Goal: Find specific page/section: Find specific page/section

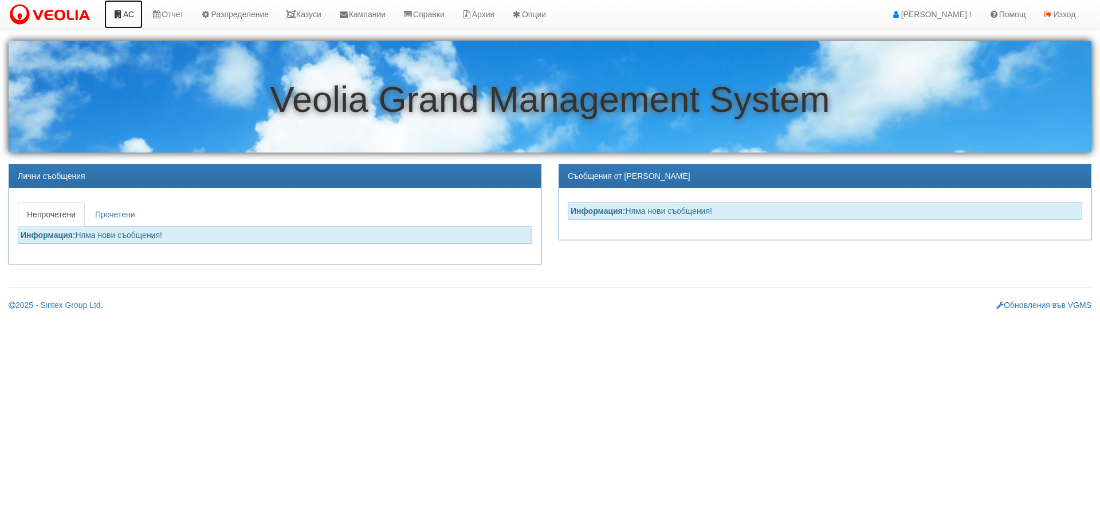
click at [129, 19] on link "АС" at bounding box center [123, 14] width 38 height 29
click at [316, 15] on link "Казуси" at bounding box center [303, 14] width 53 height 29
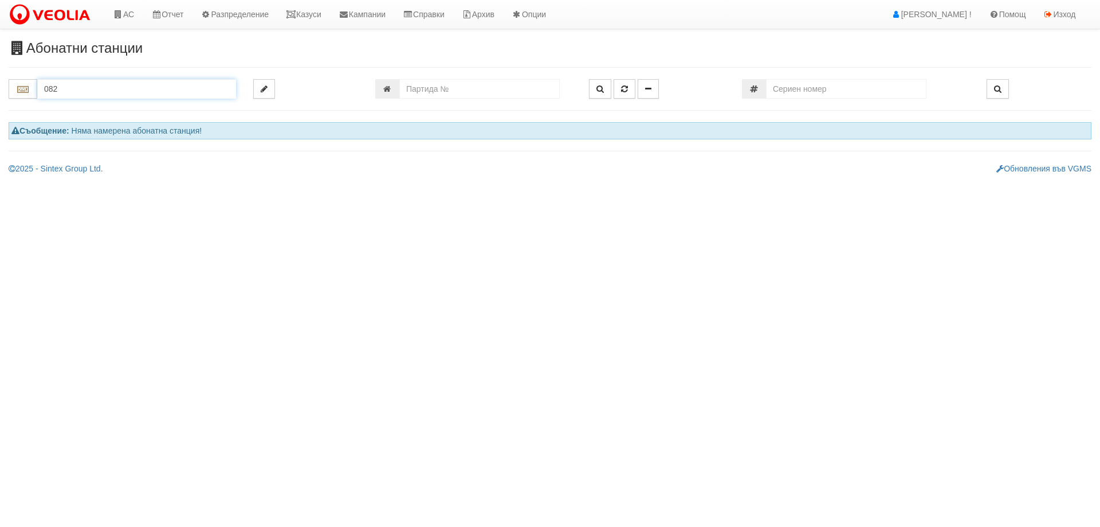
click at [101, 85] on input "082" at bounding box center [136, 88] width 199 height 19
click at [122, 110] on div "082/1 - Трошево - "ВЕОЛИЯ"" at bounding box center [136, 106] width 195 height 13
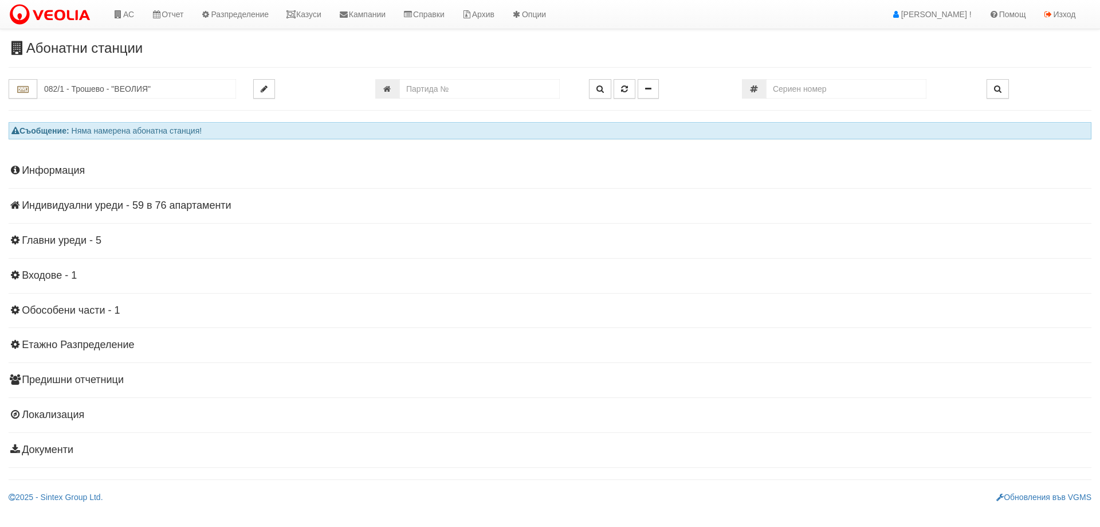
click at [206, 202] on h4 "Индивидуални уреди - 59 в 76 апартаменти" at bounding box center [550, 205] width 1083 height 11
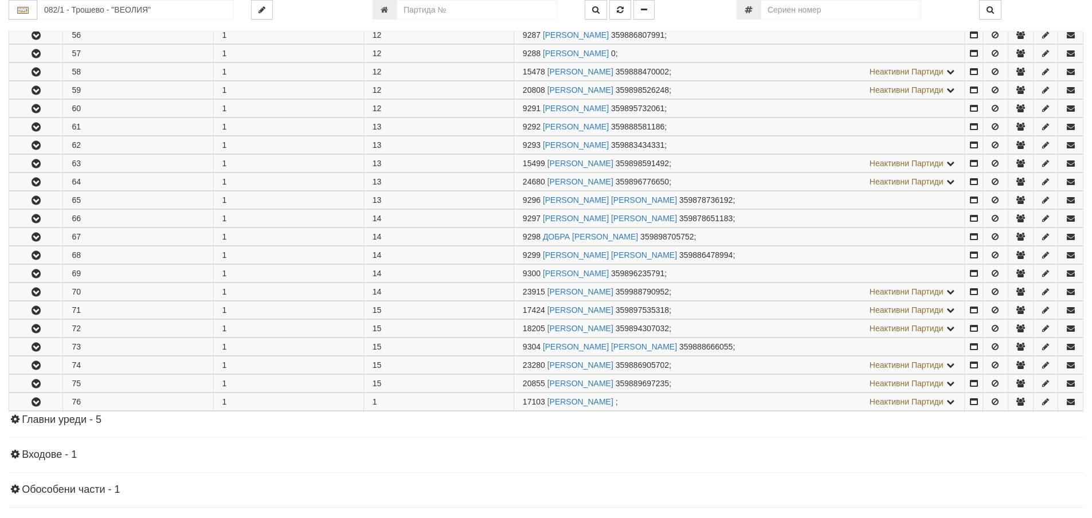
scroll to position [1376, 0]
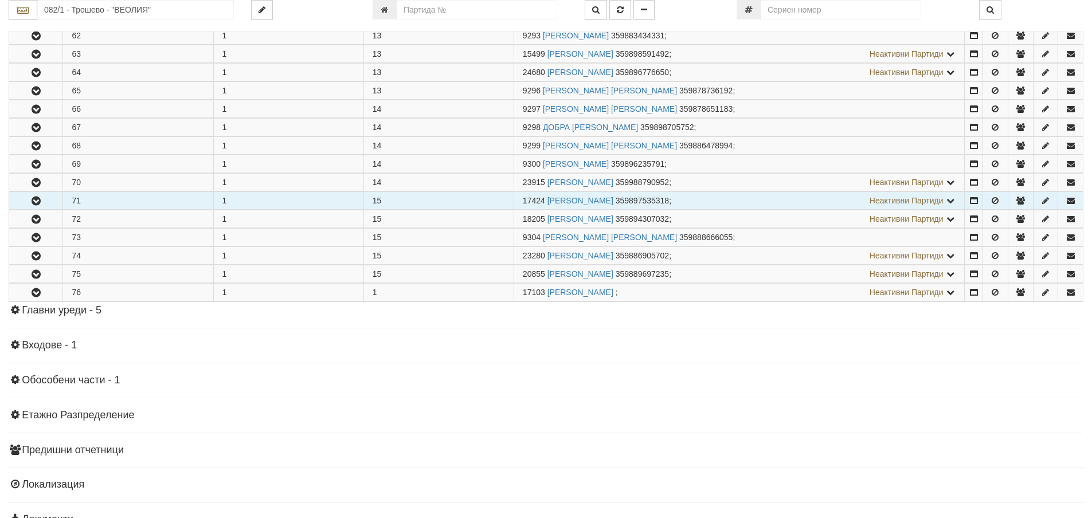
click at [34, 201] on icon "button" at bounding box center [36, 201] width 14 height 8
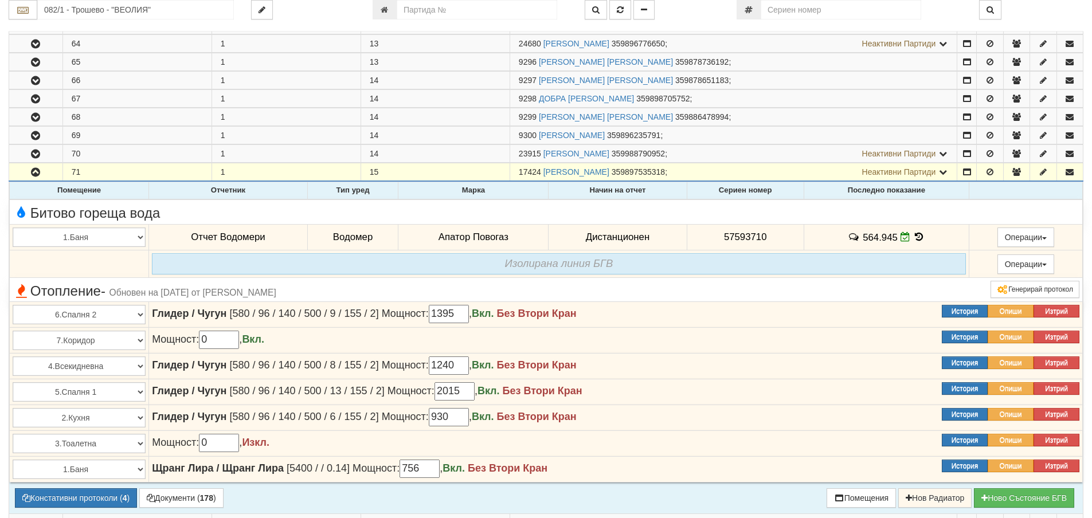
scroll to position [1347, 0]
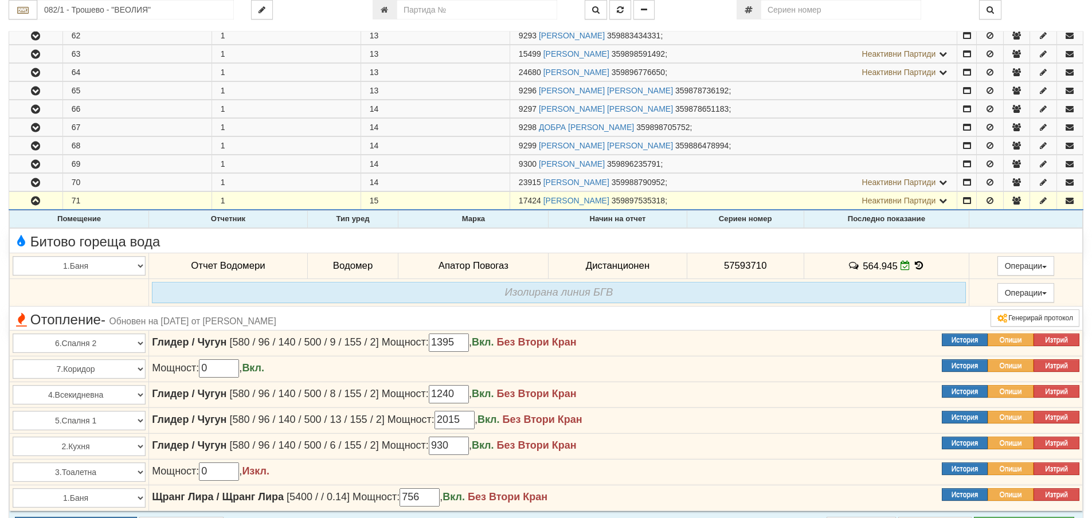
click at [915, 263] on icon at bounding box center [918, 266] width 13 height 10
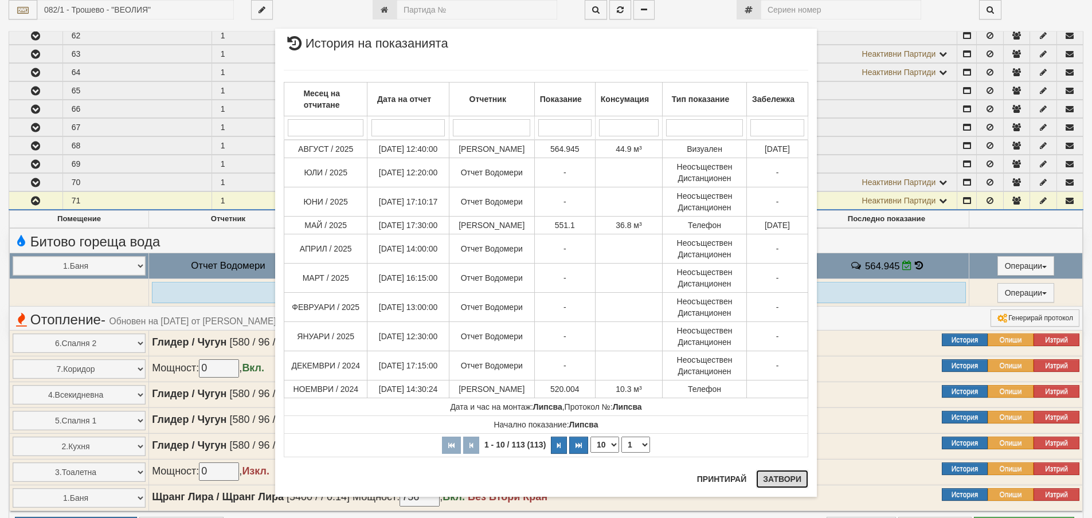
click at [771, 480] on button "Затвори" at bounding box center [782, 479] width 52 height 18
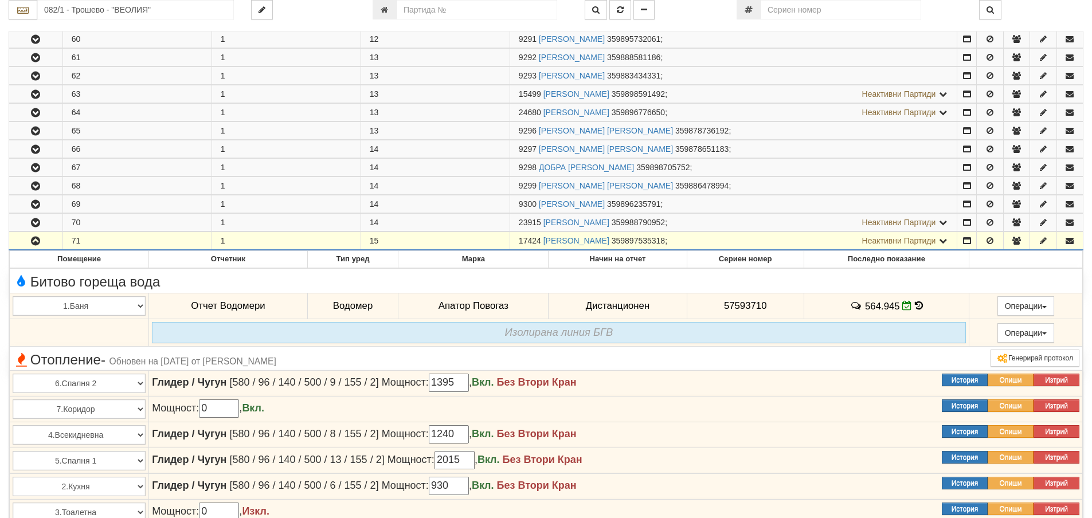
scroll to position [1232, 0]
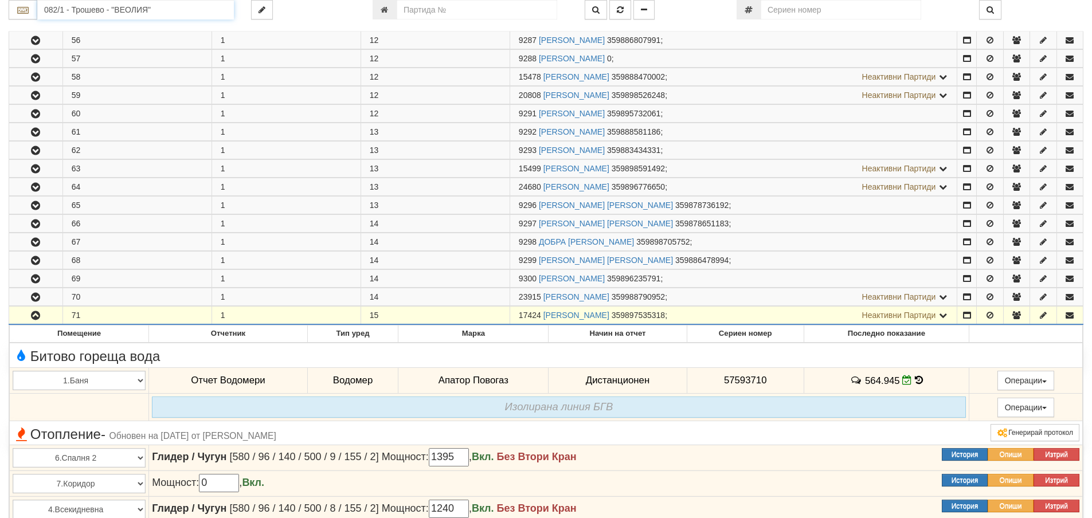
click at [80, 11] on input "082/1 - Трошево - "ВЕОЛИЯ"" at bounding box center [135, 9] width 197 height 19
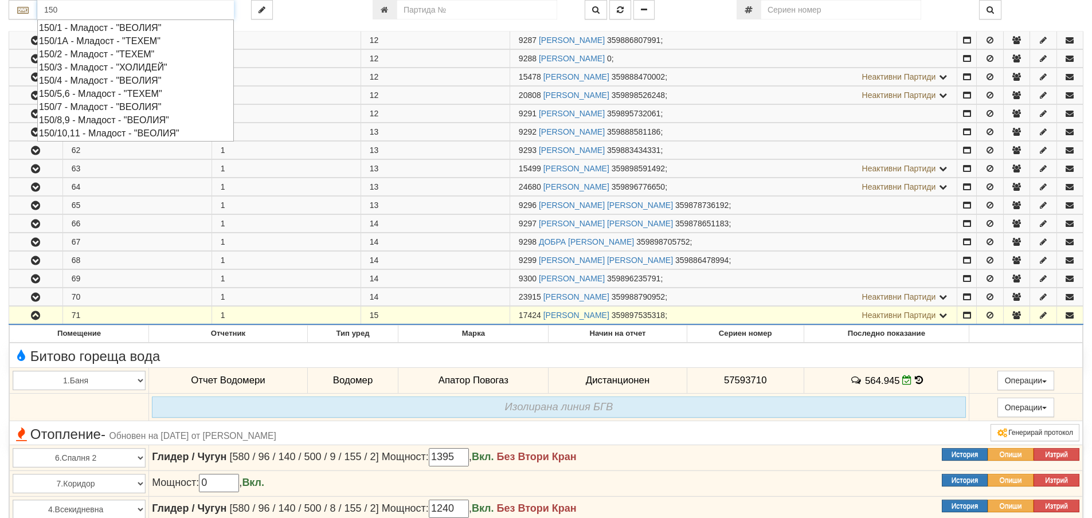
click at [94, 131] on div "150/10,11 - Младост - "ВЕОЛИЯ"" at bounding box center [135, 133] width 193 height 13
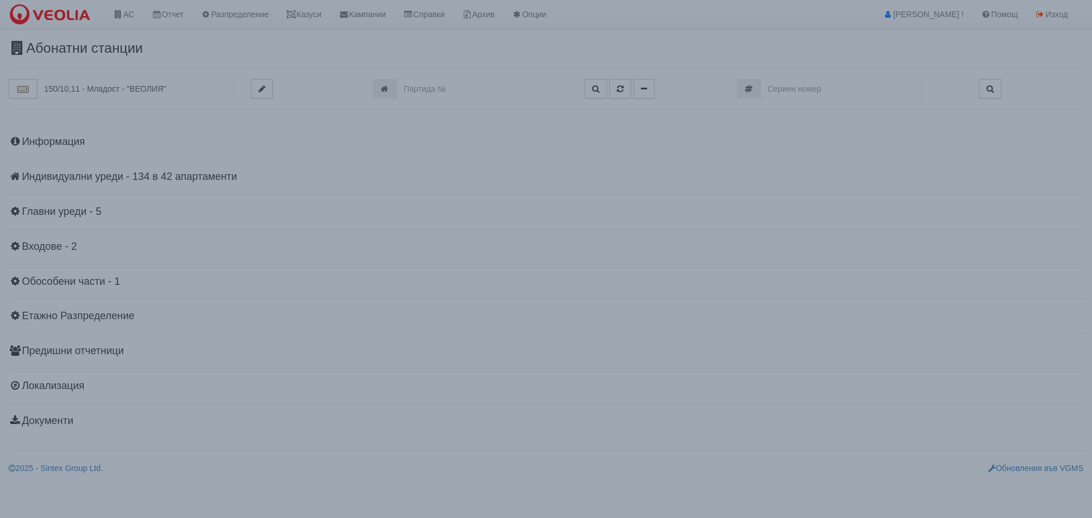
scroll to position [0, 0]
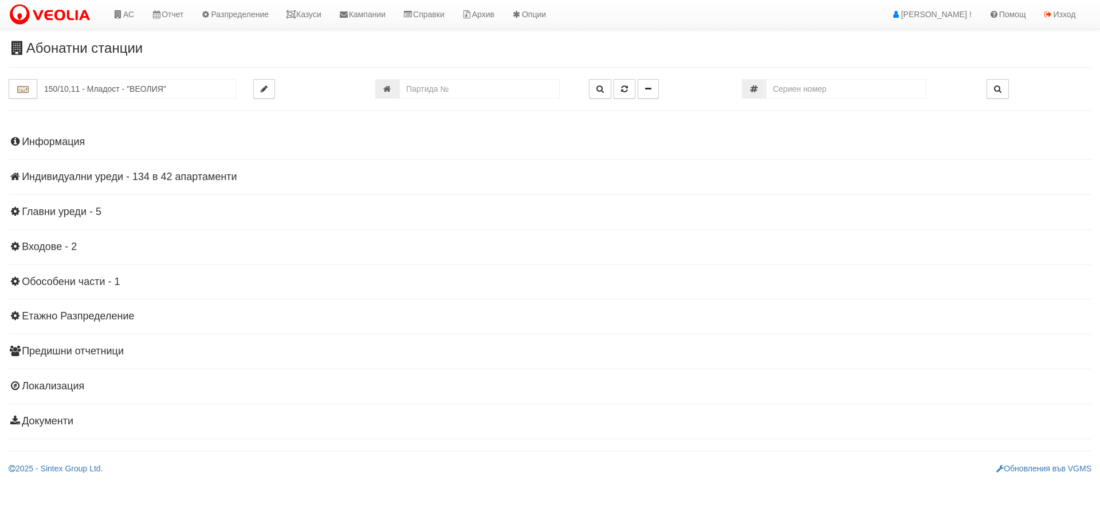
click at [146, 174] on h4 "Индивидуални уреди - 134 в 42 апартаменти" at bounding box center [550, 176] width 1083 height 11
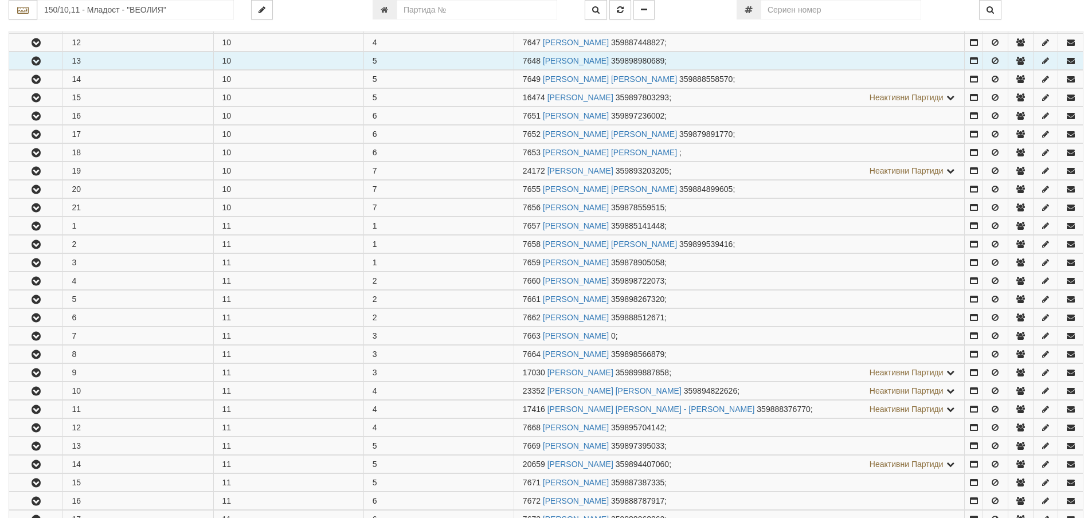
scroll to position [459, 0]
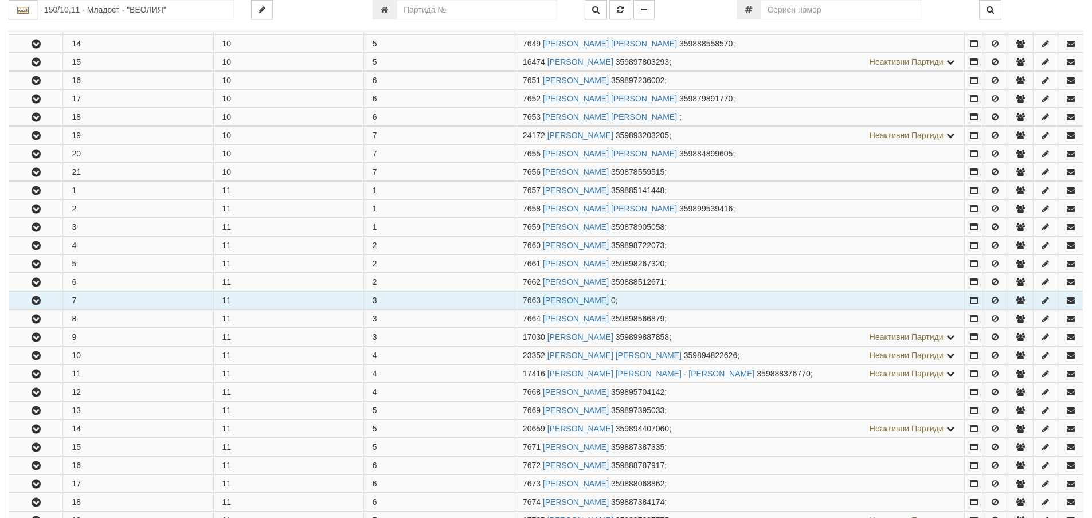
click at [44, 297] on button "button" at bounding box center [35, 300] width 53 height 17
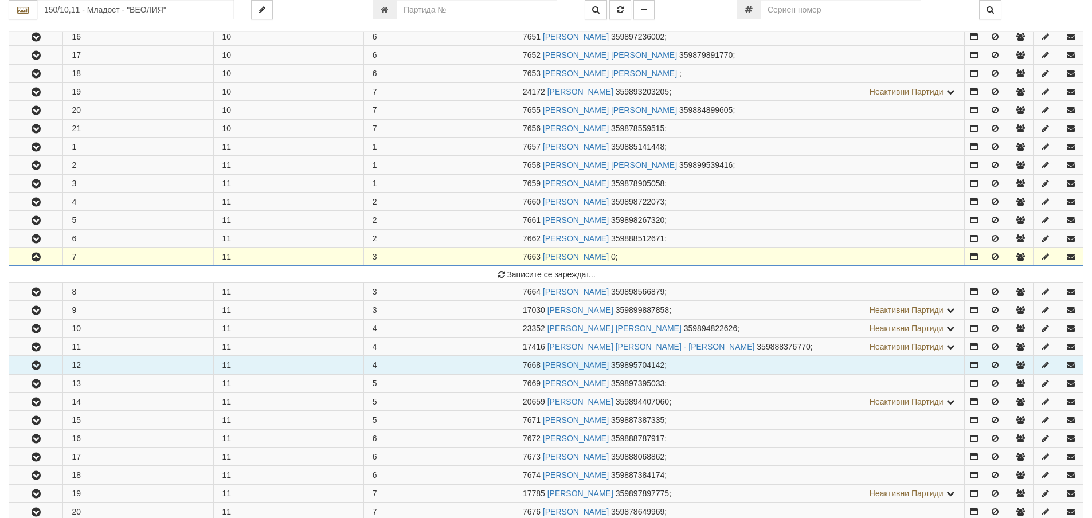
scroll to position [573, 0]
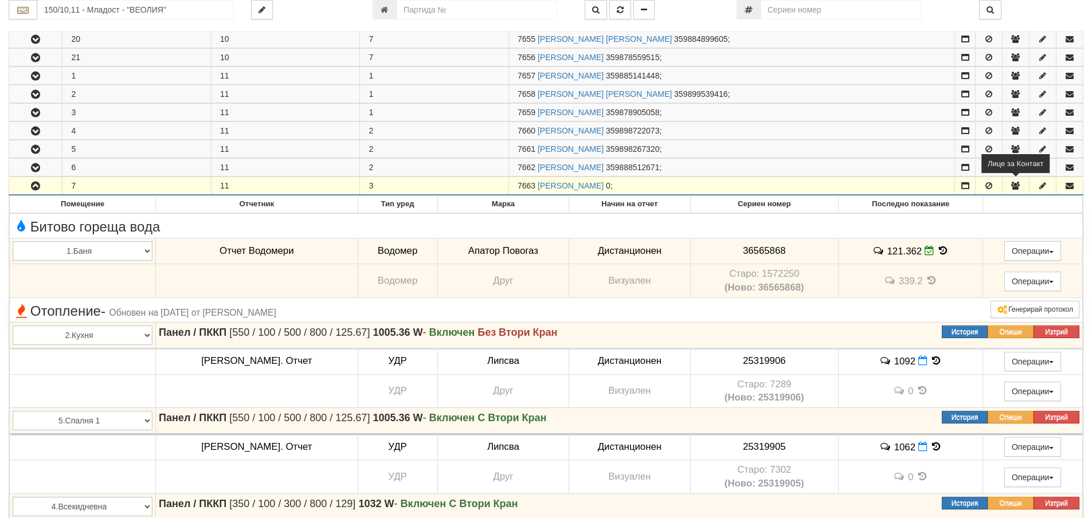
click at [1016, 184] on icon "button" at bounding box center [1015, 186] width 10 height 8
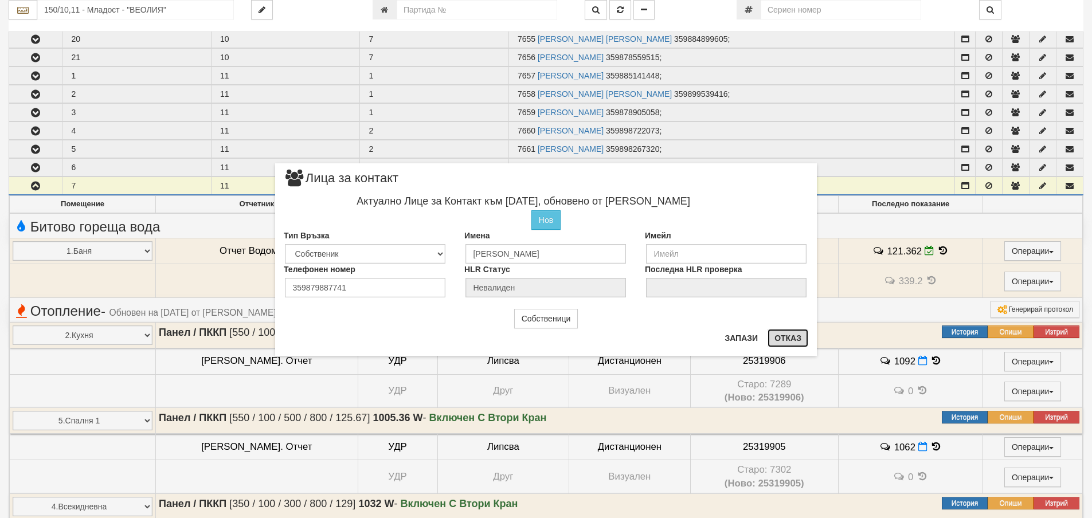
click at [794, 339] on button "Отказ" at bounding box center [787, 338] width 41 height 18
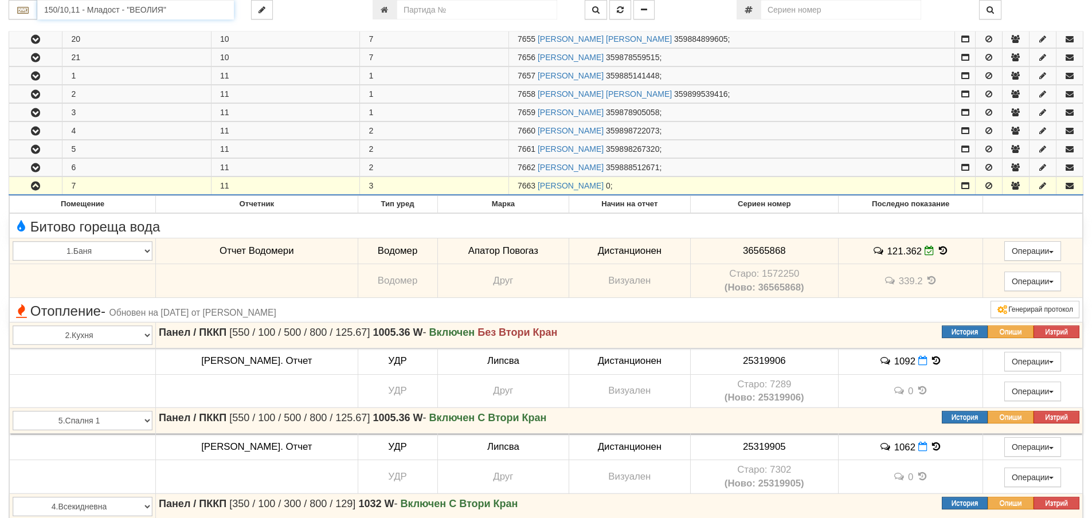
click at [55, 8] on input "150/10,11 - Младост - "ВЕОЛИЯ"" at bounding box center [135, 9] width 197 height 19
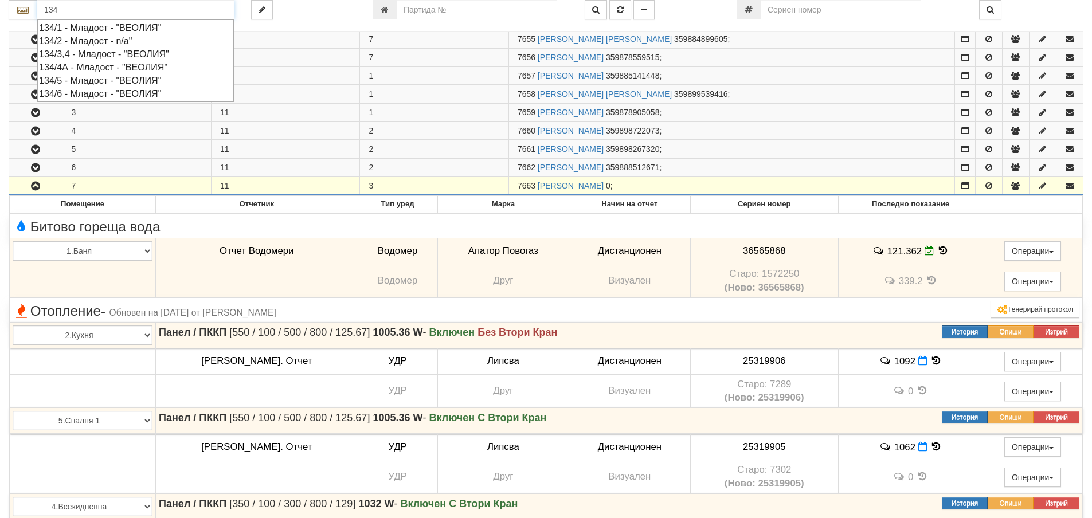
click at [86, 95] on div "134/6 - Младост - "ВЕОЛИЯ"" at bounding box center [135, 93] width 193 height 13
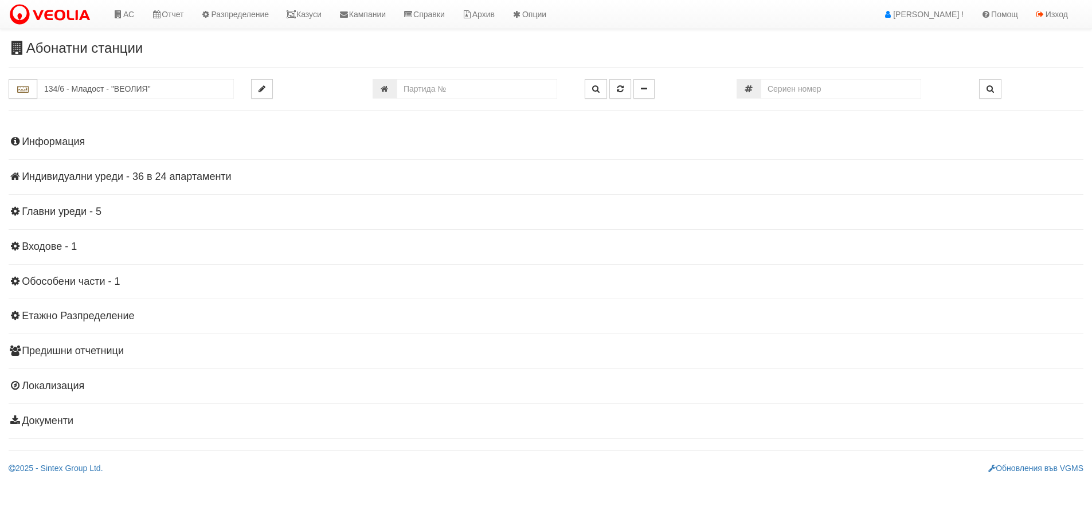
scroll to position [0, 0]
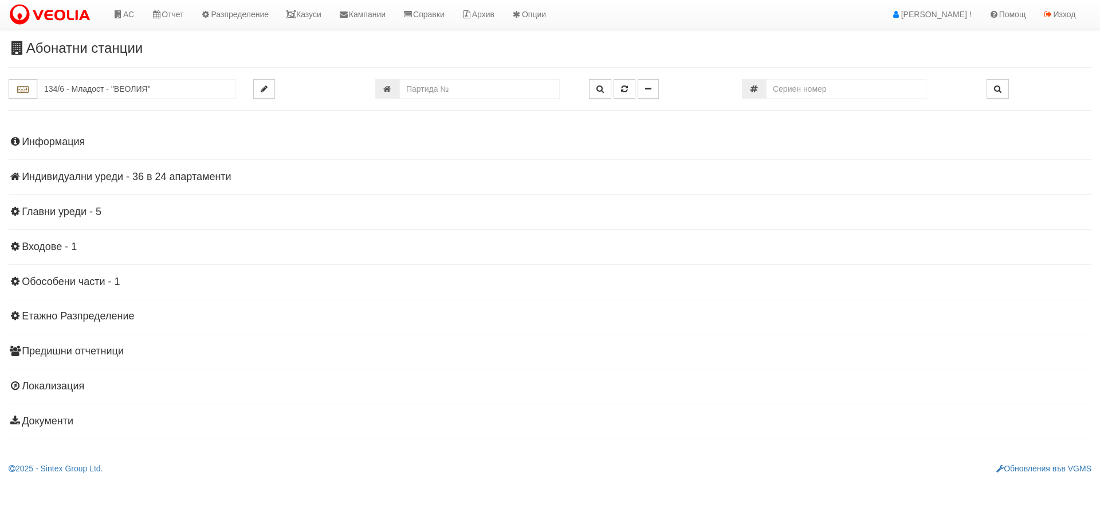
click at [110, 174] on h4 "Индивидуални уреди - 36 в 24 апартаменти" at bounding box center [550, 176] width 1083 height 11
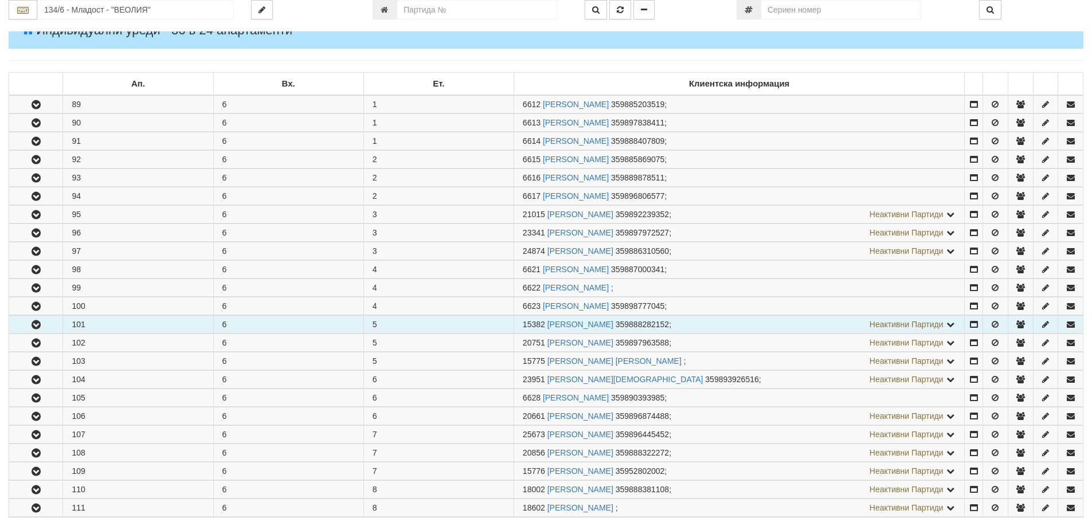
scroll to position [172, 0]
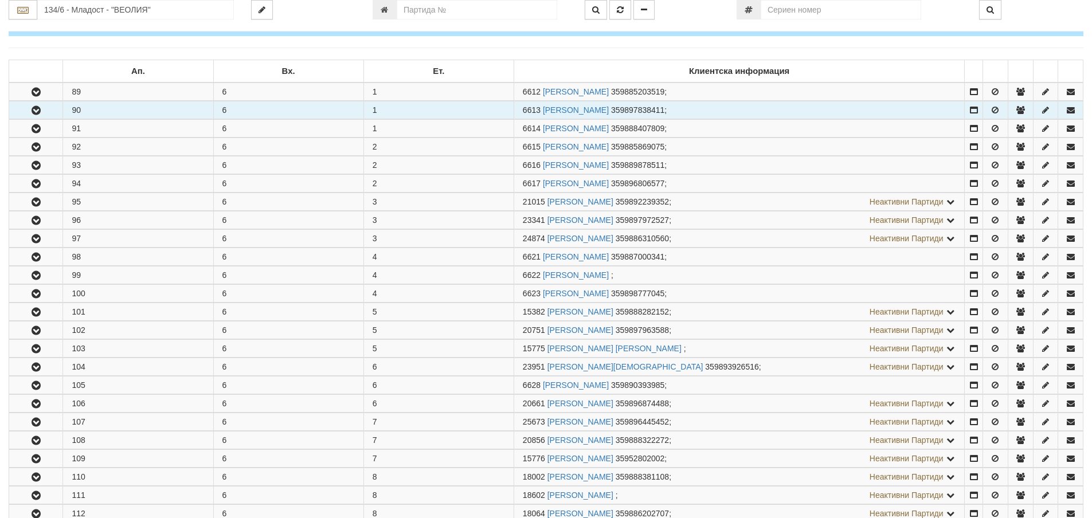
click at [41, 115] on icon "button" at bounding box center [36, 111] width 14 height 8
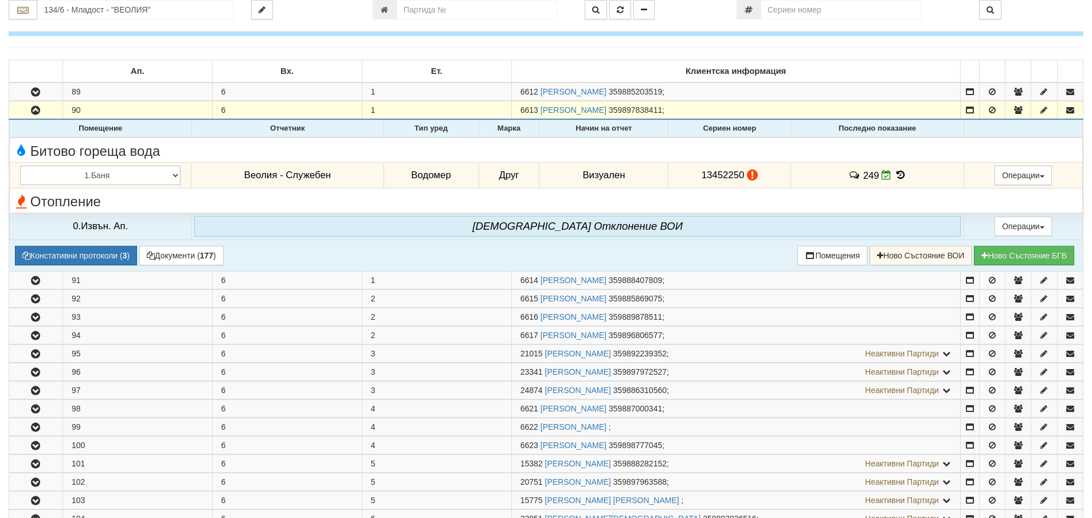
click at [897, 173] on icon at bounding box center [900, 175] width 13 height 10
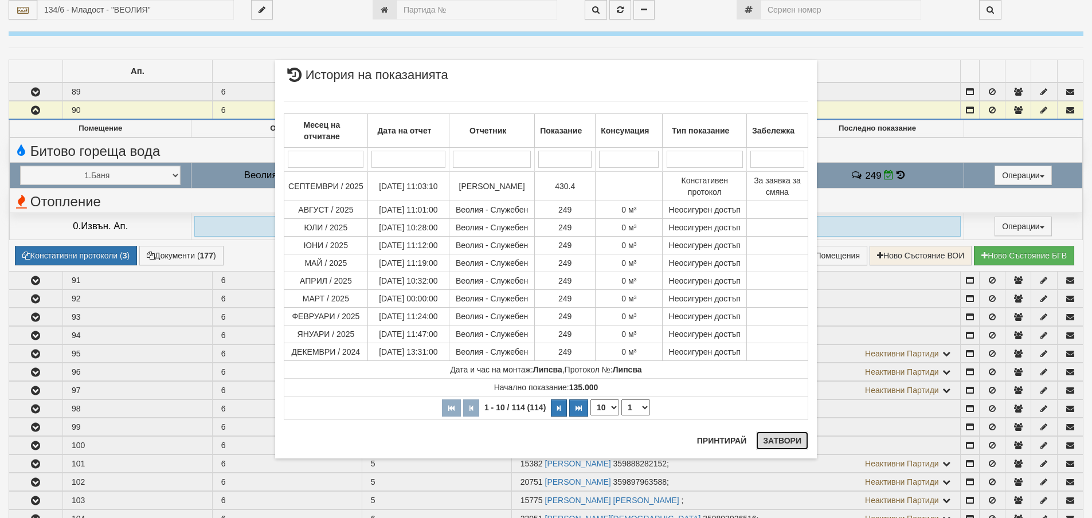
click at [791, 436] on button "Затвори" at bounding box center [782, 441] width 52 height 18
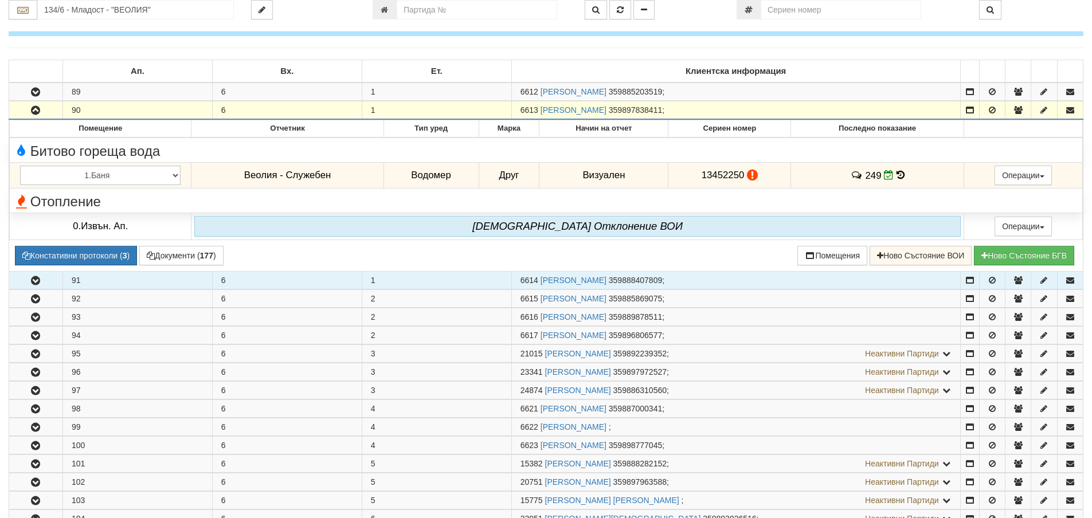
click at [38, 277] on icon "button" at bounding box center [36, 281] width 14 height 8
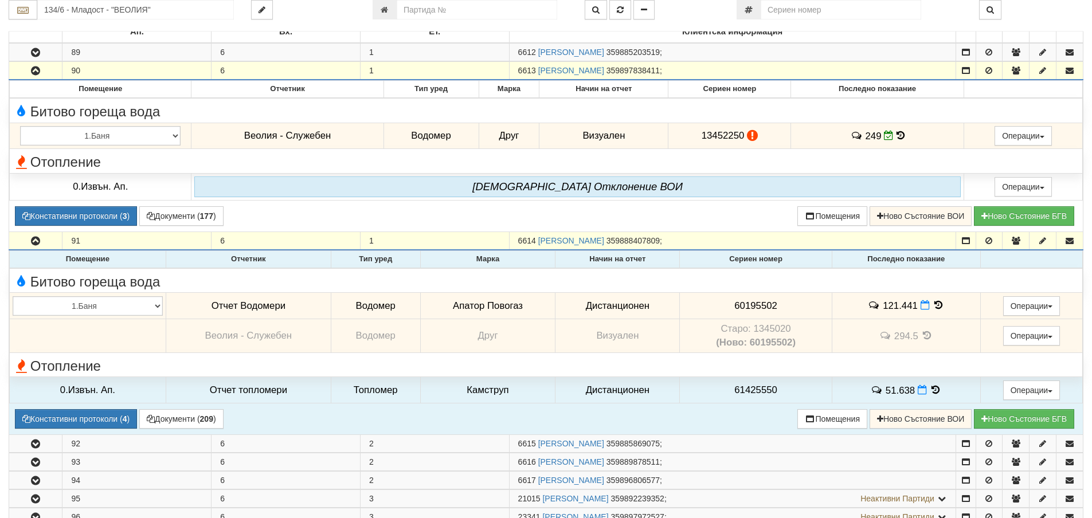
scroll to position [344, 0]
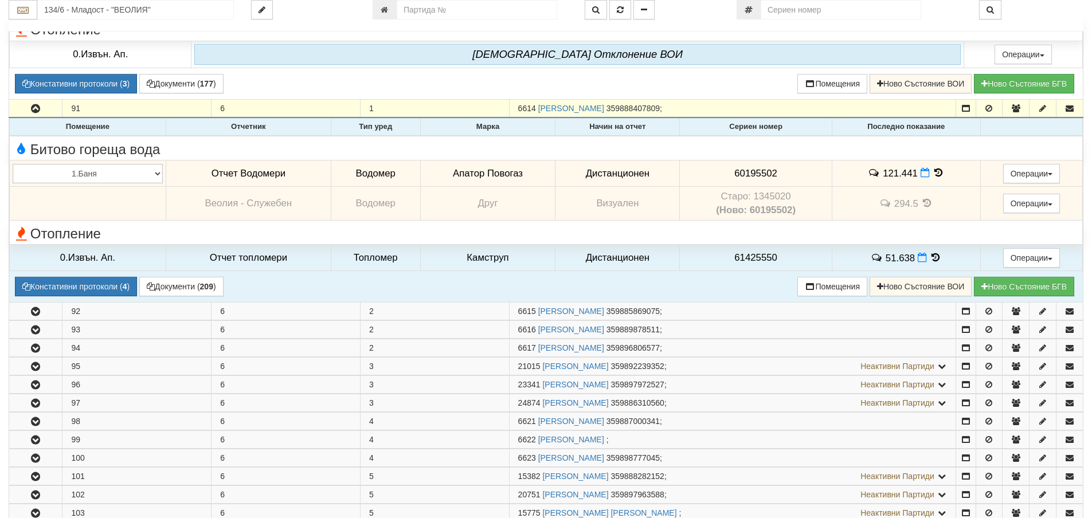
click at [932, 171] on icon at bounding box center [938, 173] width 13 height 10
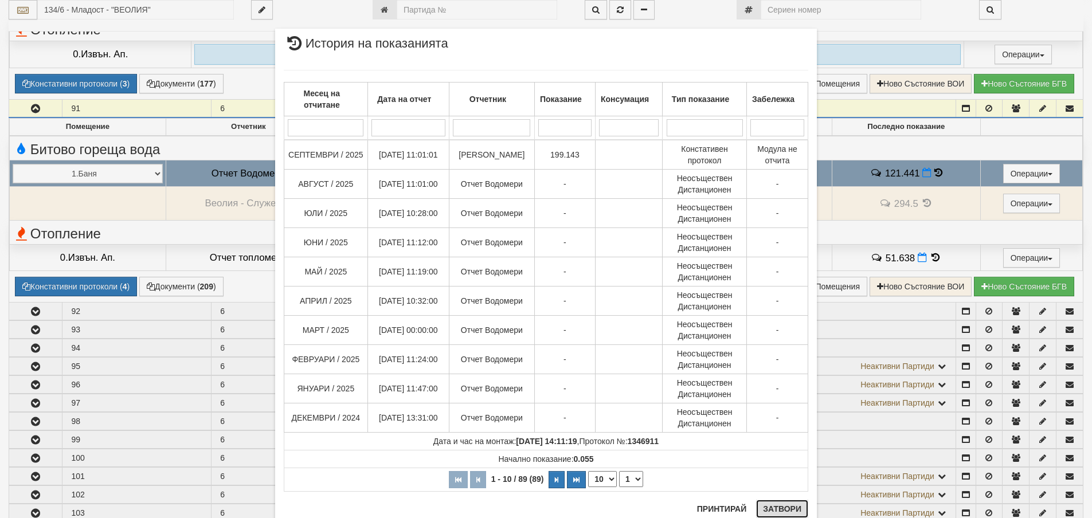
click at [769, 509] on button "Затвори" at bounding box center [782, 509] width 52 height 18
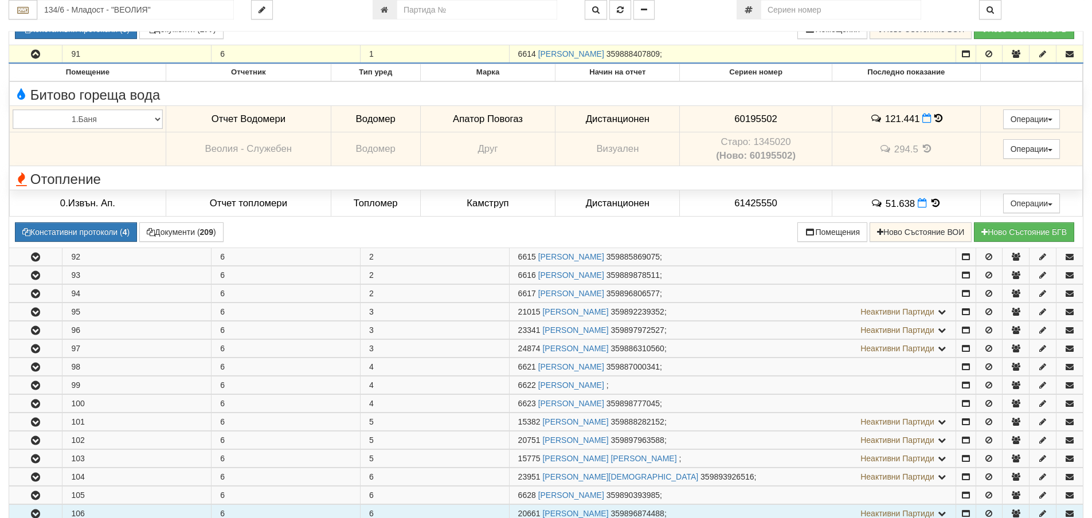
scroll to position [630, 0]
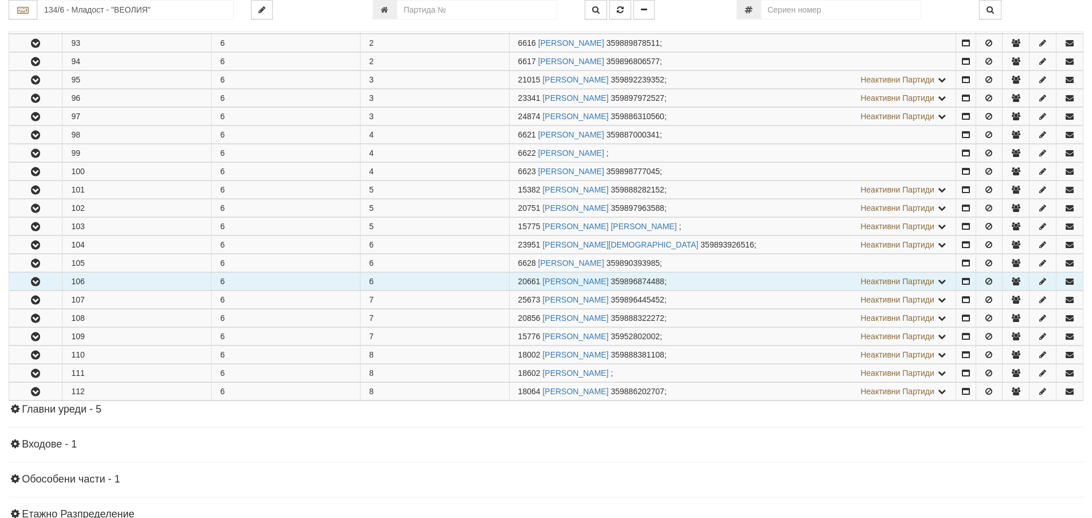
click at [32, 283] on icon "button" at bounding box center [36, 282] width 14 height 8
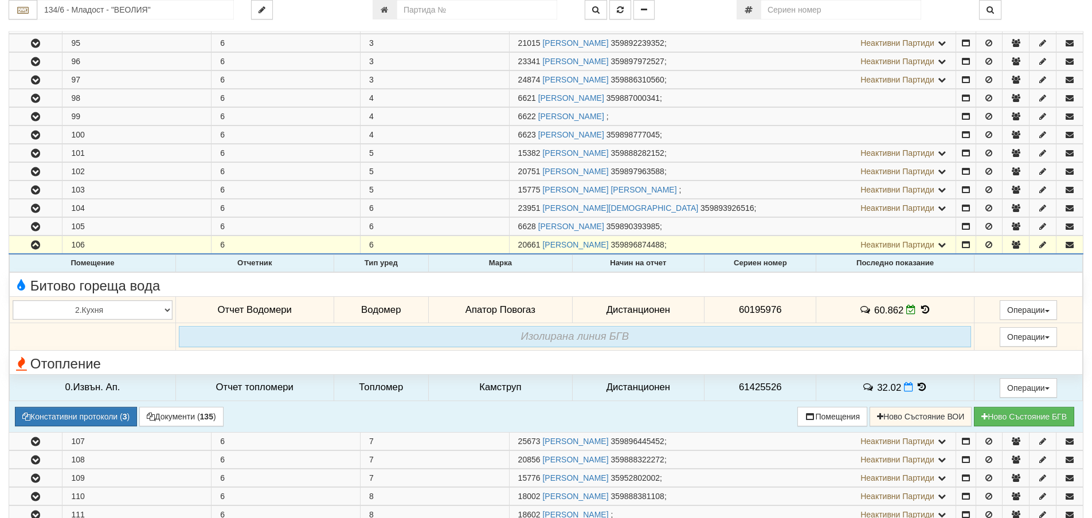
scroll to position [688, 0]
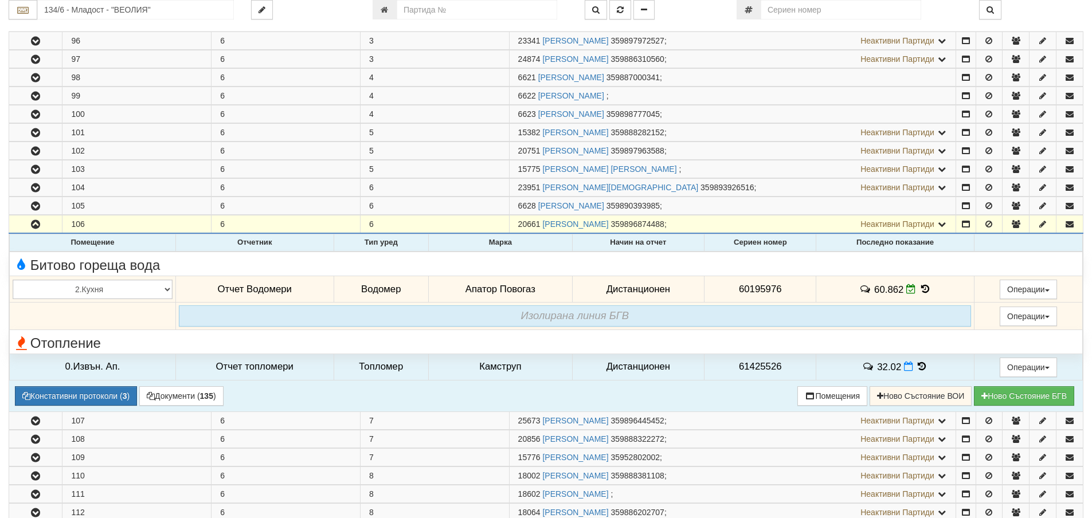
click at [920, 289] on icon at bounding box center [925, 289] width 13 height 10
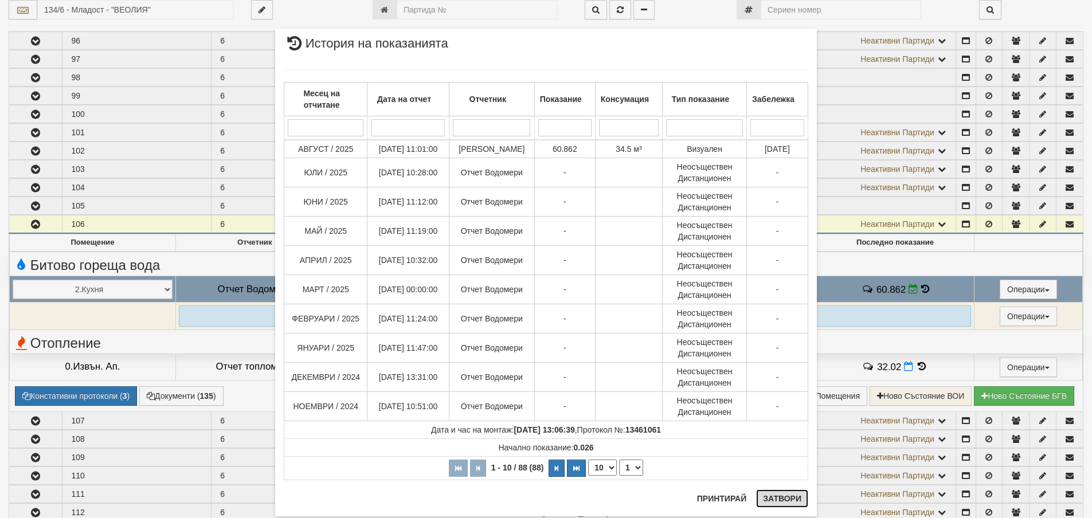
click at [772, 499] on button "Затвори" at bounding box center [782, 498] width 52 height 18
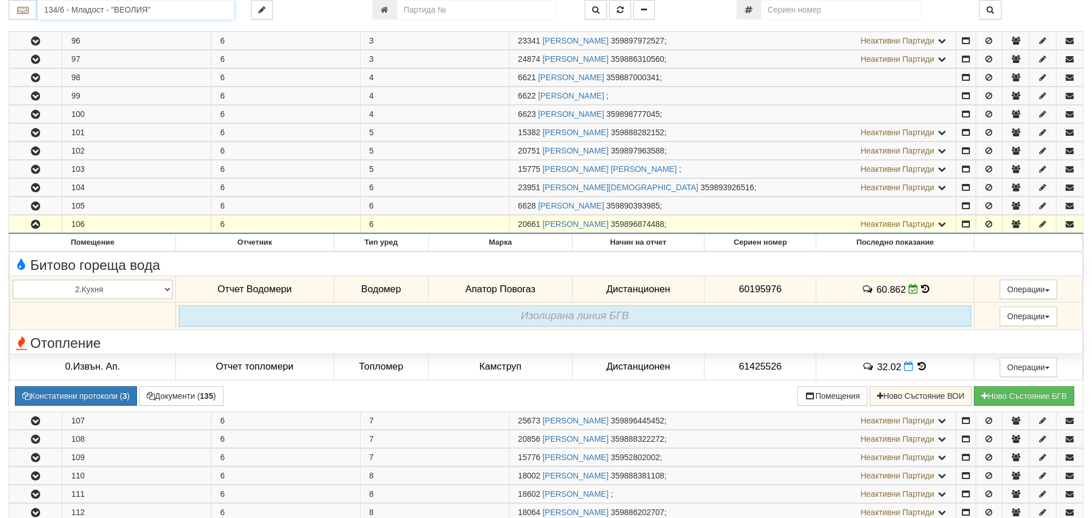
click at [126, 11] on input "134/6 - Младост - "ВЕОЛИЯ"" at bounding box center [135, 9] width 197 height 19
click at [100, 25] on div "225/1 - Вл. Варненчик - "ВЕОЛИЯ"" at bounding box center [135, 27] width 193 height 13
type input "225/1 - Вл. Варненчик - "ВЕОЛИЯ""
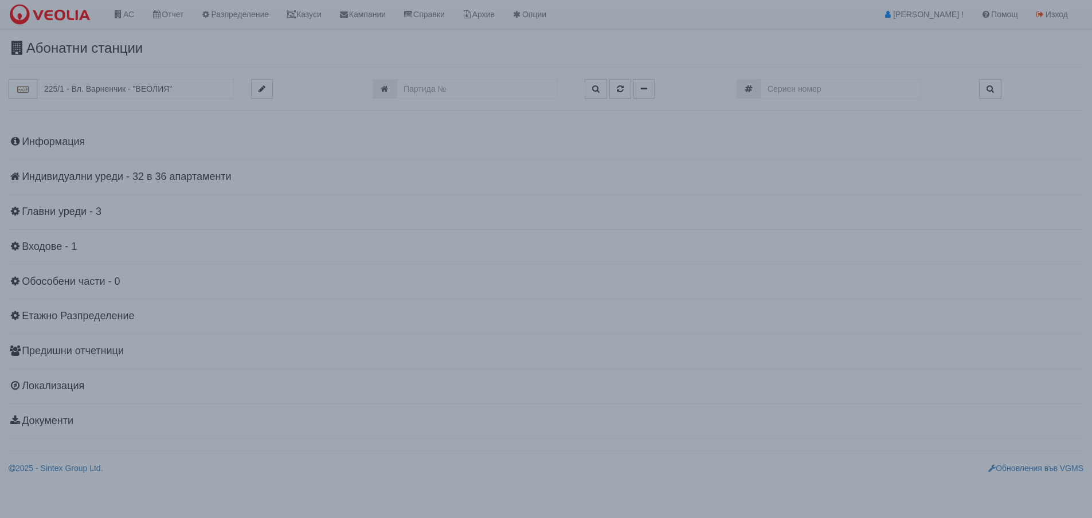
scroll to position [0, 0]
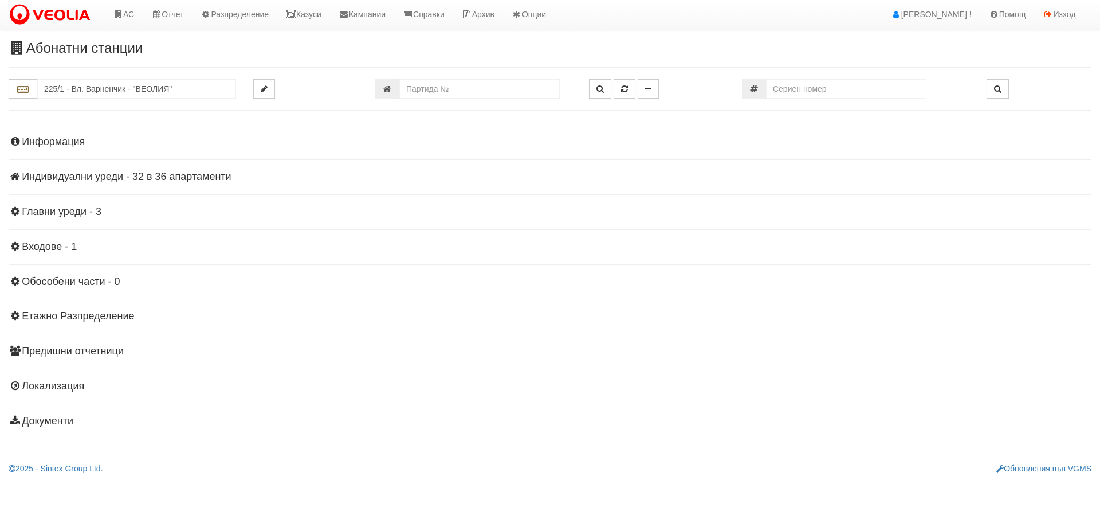
click at [69, 144] on h4 "Информация" at bounding box center [550, 141] width 1083 height 11
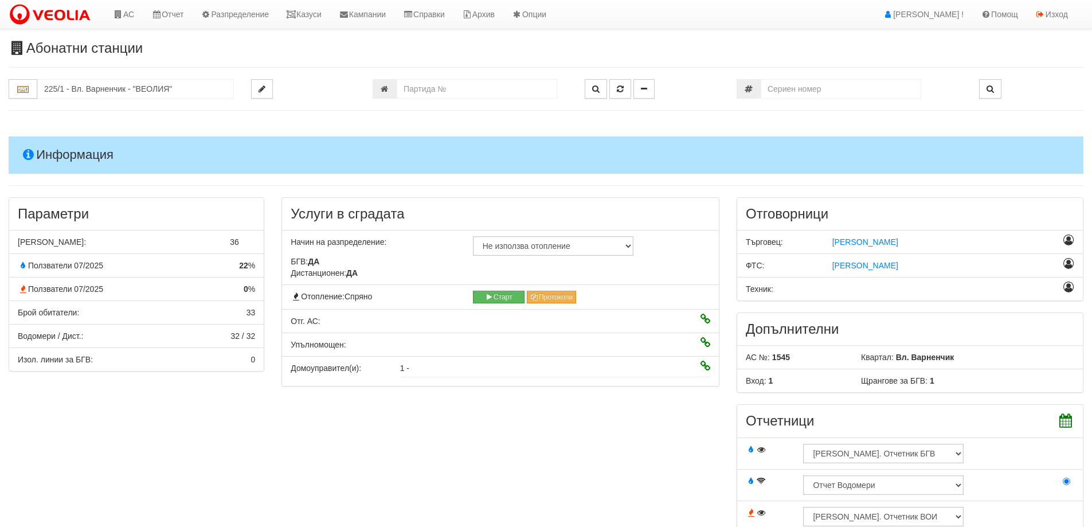
click at [75, 159] on h4 "Информация" at bounding box center [546, 154] width 1075 height 37
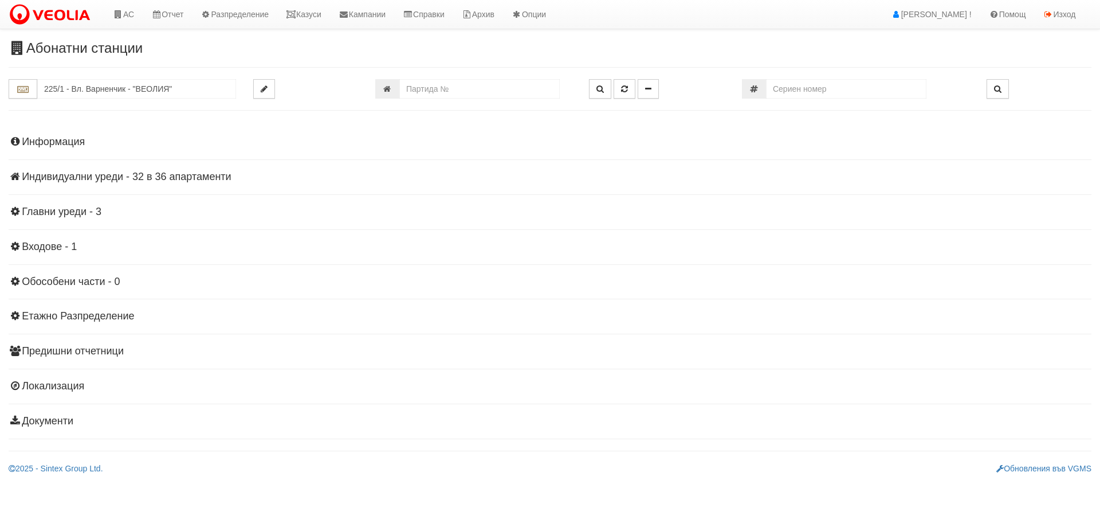
click at [83, 179] on h4 "Индивидуални уреди - 32 в 36 апартаменти" at bounding box center [550, 176] width 1083 height 11
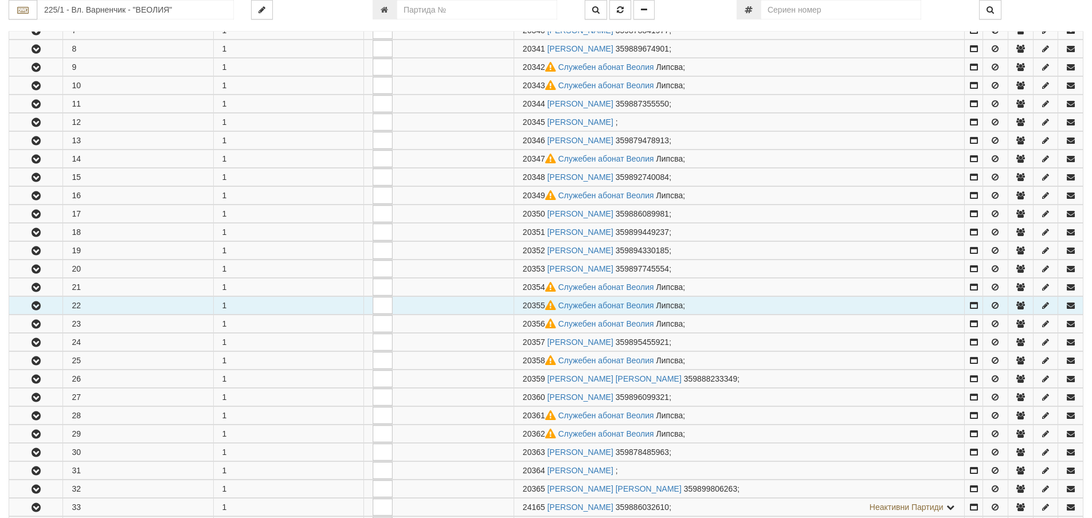
scroll to position [344, 0]
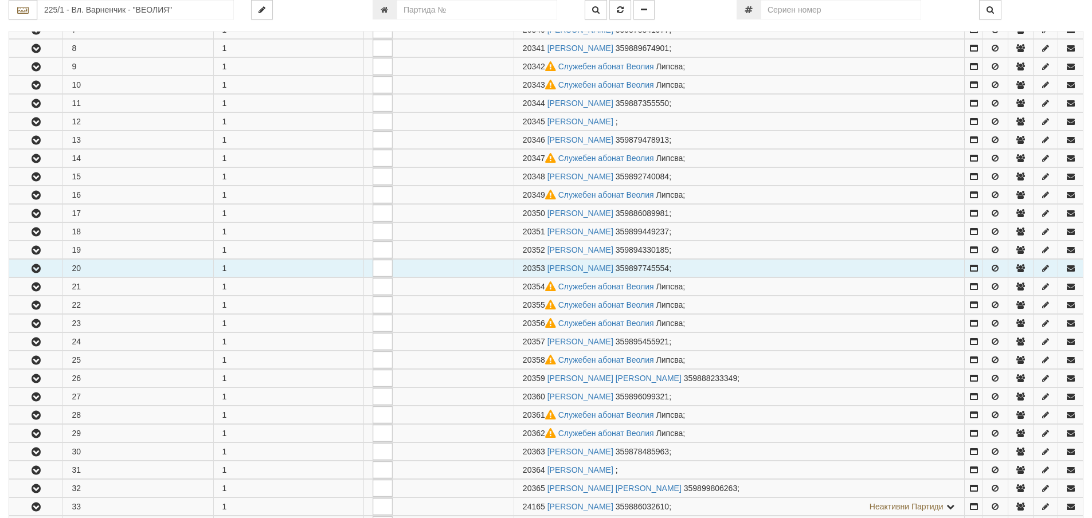
click at [46, 265] on button "button" at bounding box center [35, 268] width 53 height 17
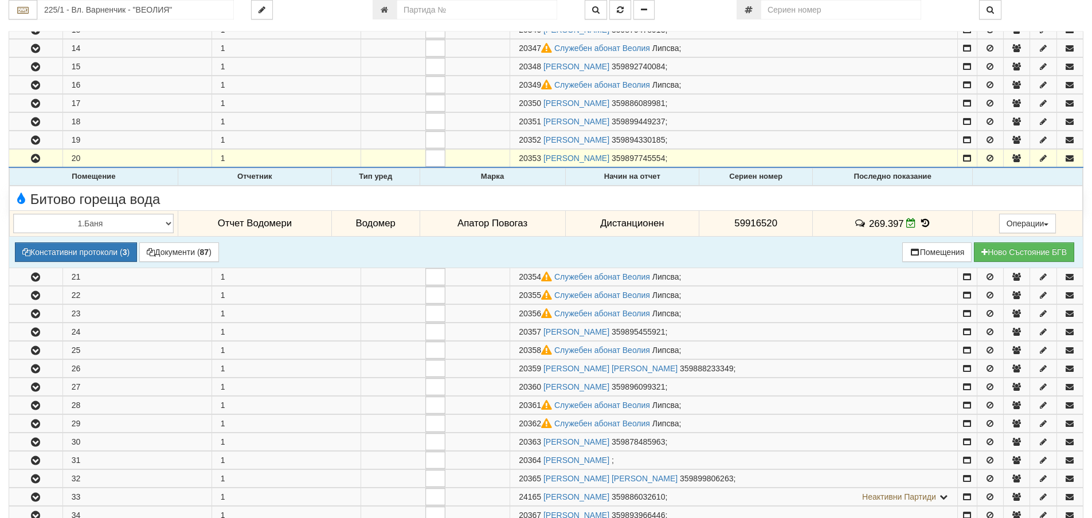
scroll to position [459, 0]
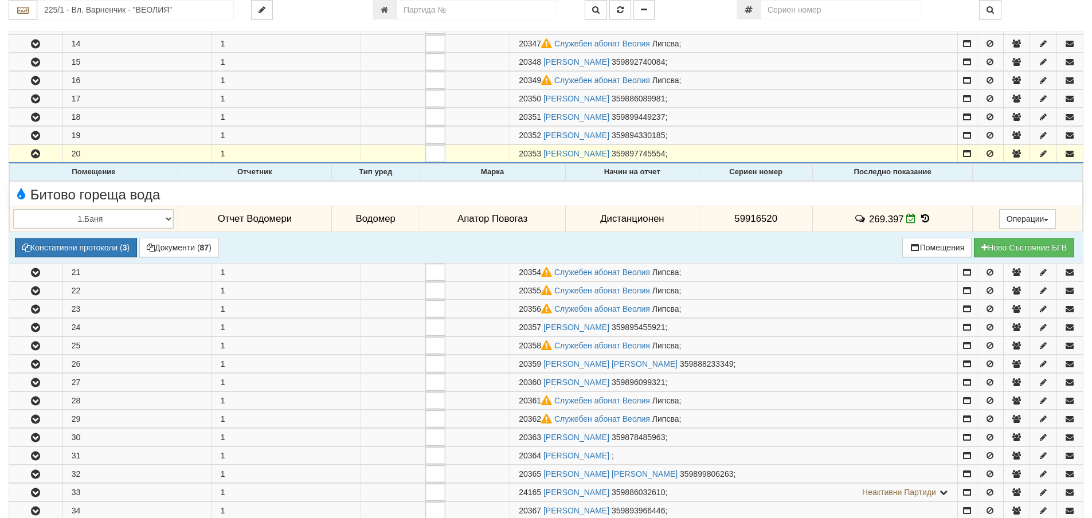
click at [920, 214] on icon at bounding box center [925, 219] width 13 height 10
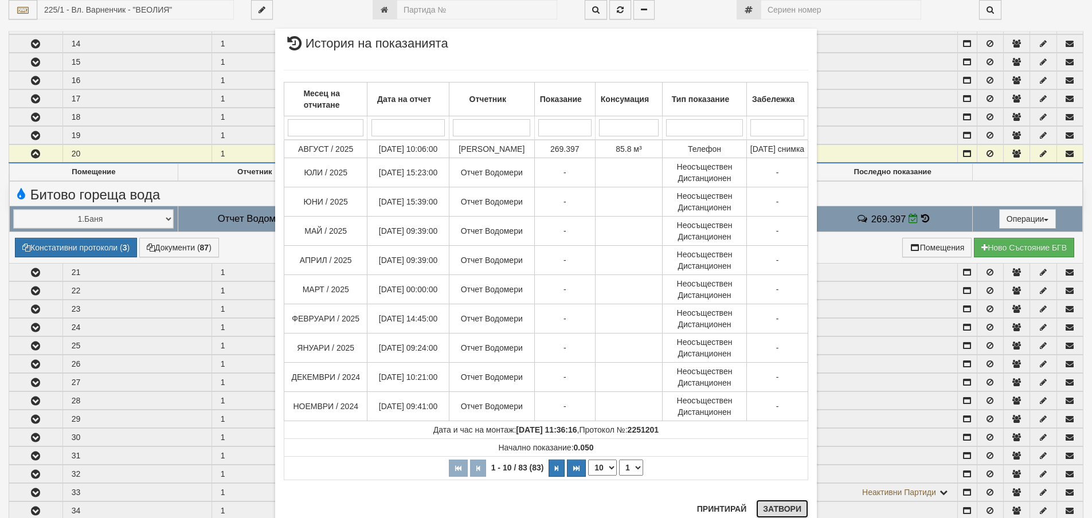
click at [777, 505] on button "Затвори" at bounding box center [782, 509] width 52 height 18
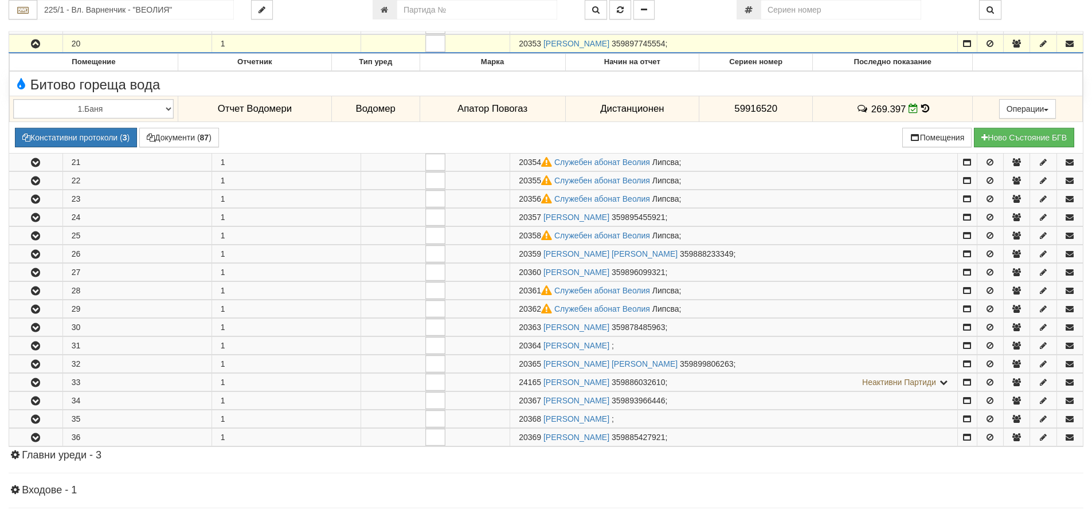
scroll to position [573, 0]
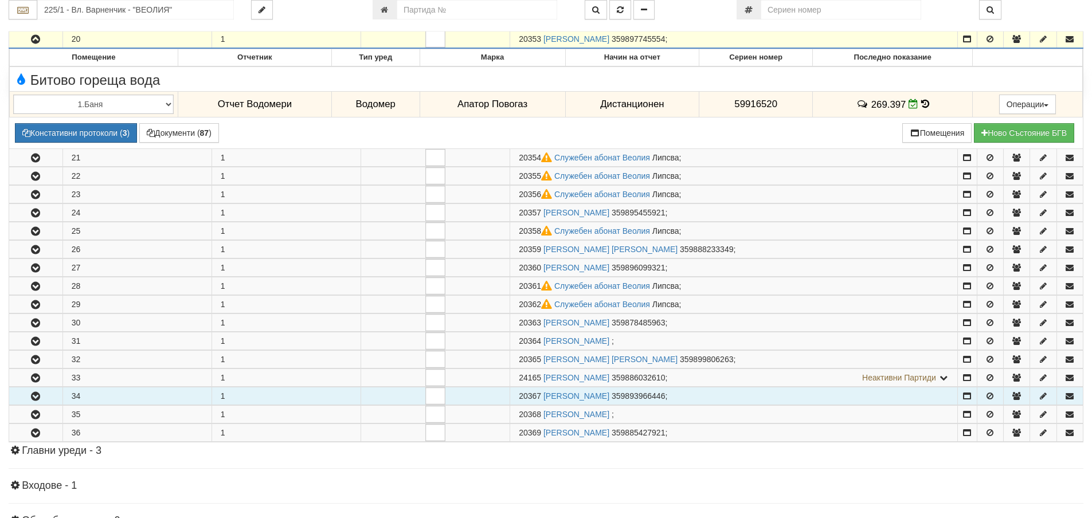
click at [38, 399] on icon "button" at bounding box center [36, 397] width 14 height 8
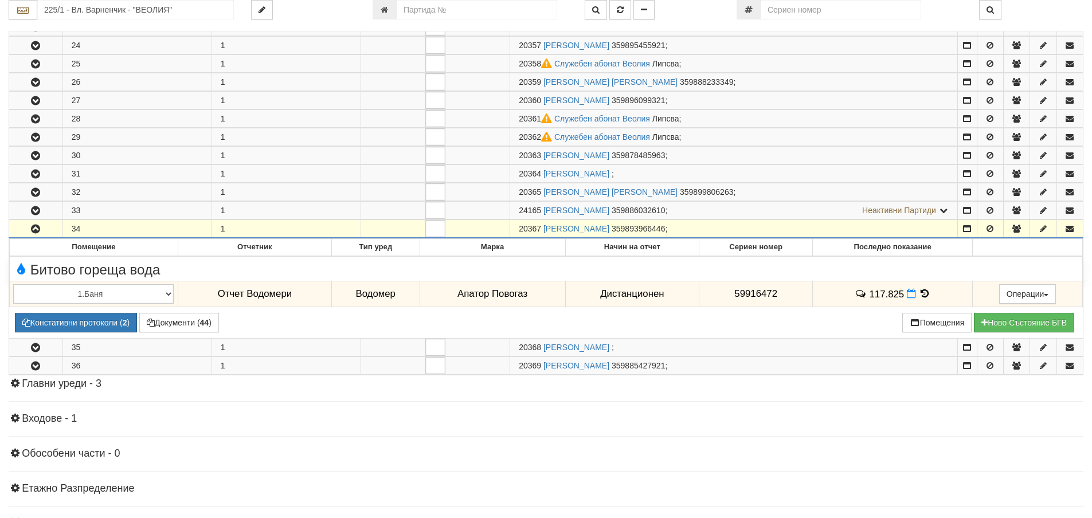
scroll to position [745, 0]
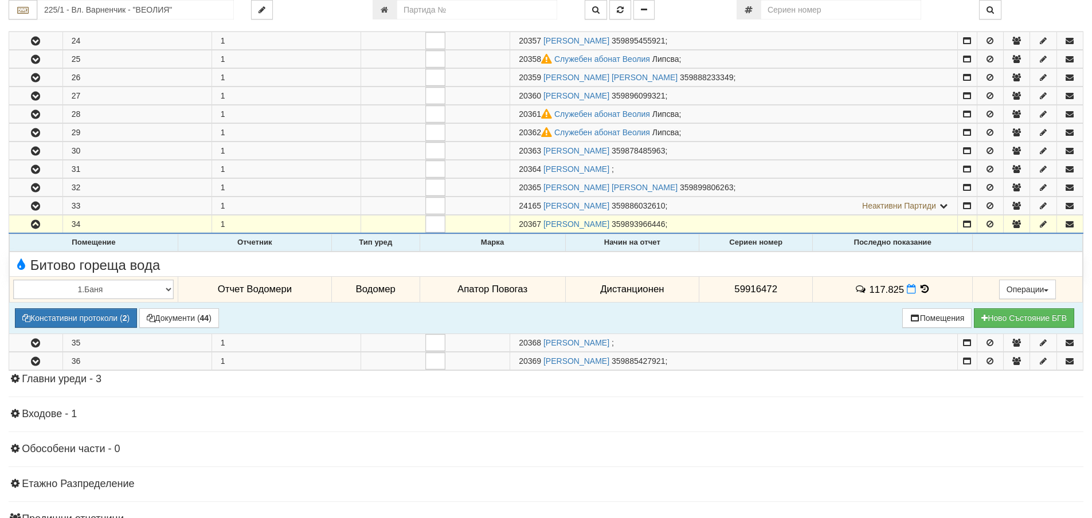
click at [921, 288] on icon at bounding box center [925, 289] width 13 height 10
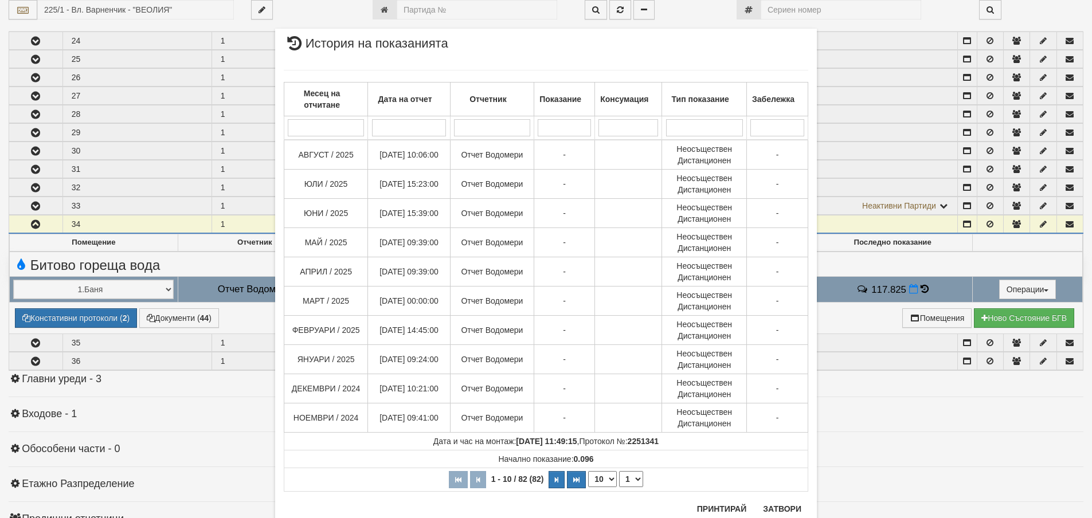
scroll to position [37, 0]
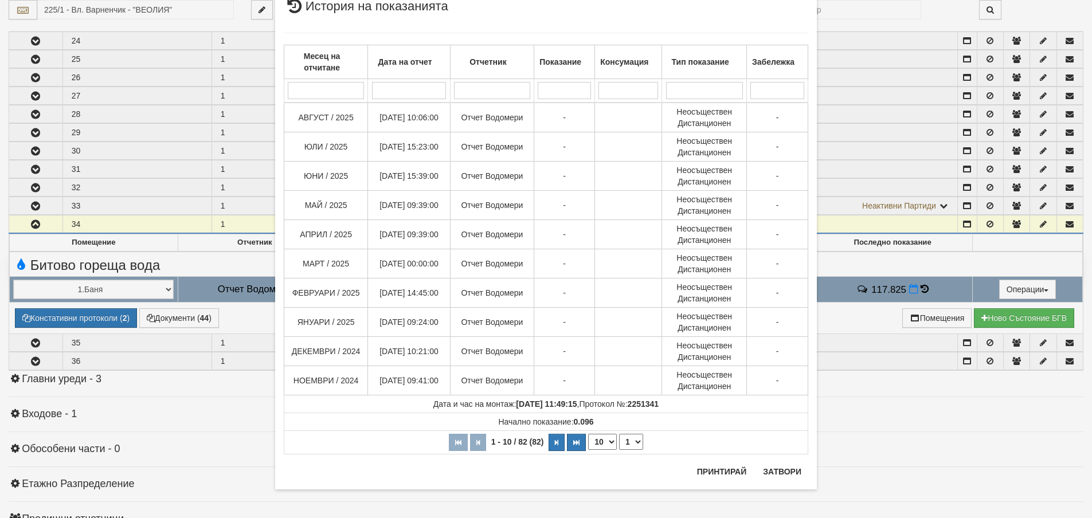
click at [611, 442] on select "10 20 30 40" at bounding box center [602, 442] width 29 height 16
select select "40"
click at [588, 450] on select "10 20 30 40" at bounding box center [602, 442] width 29 height 16
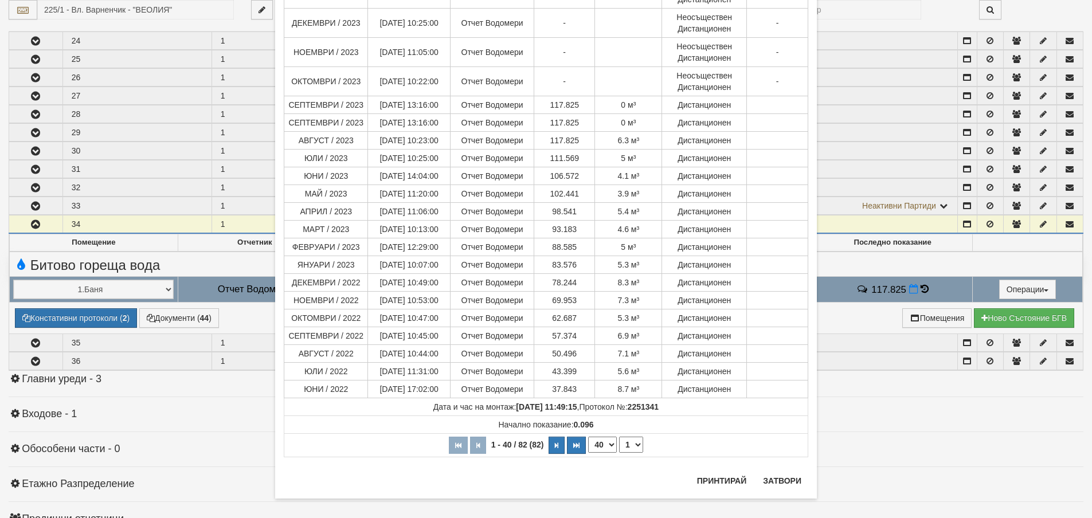
scroll to position [725, 0]
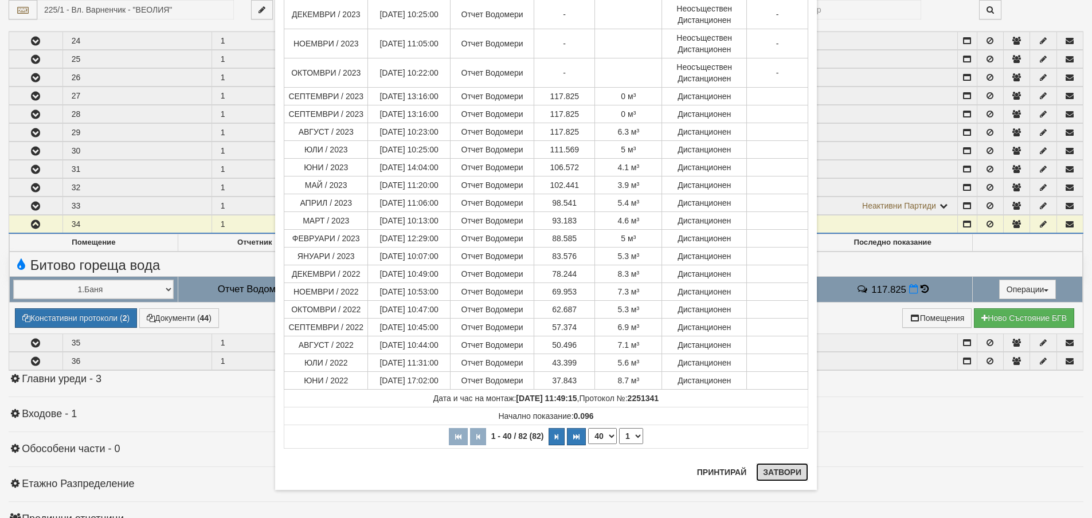
click at [779, 471] on button "Затвори" at bounding box center [782, 472] width 52 height 18
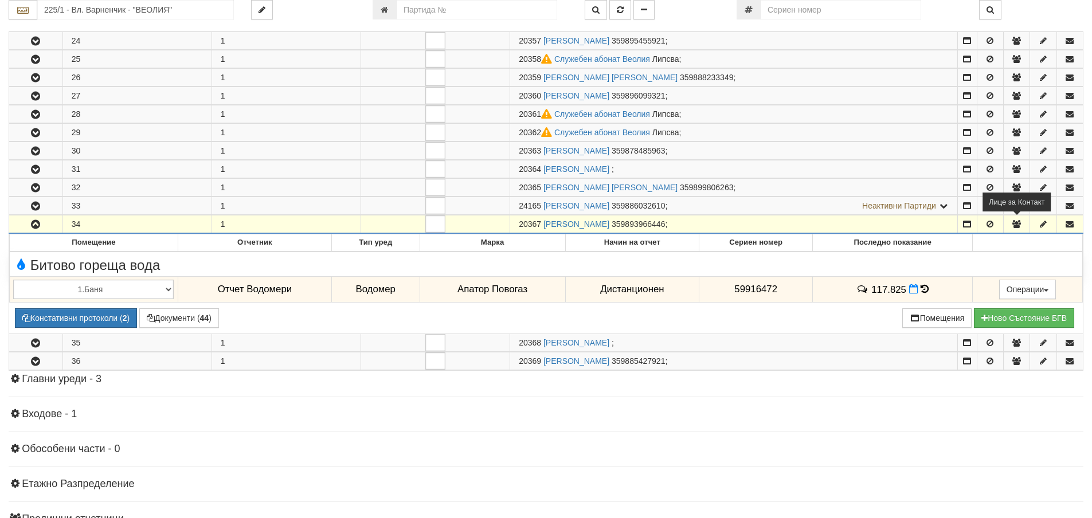
click at [1017, 225] on icon "button" at bounding box center [1017, 224] width 10 height 8
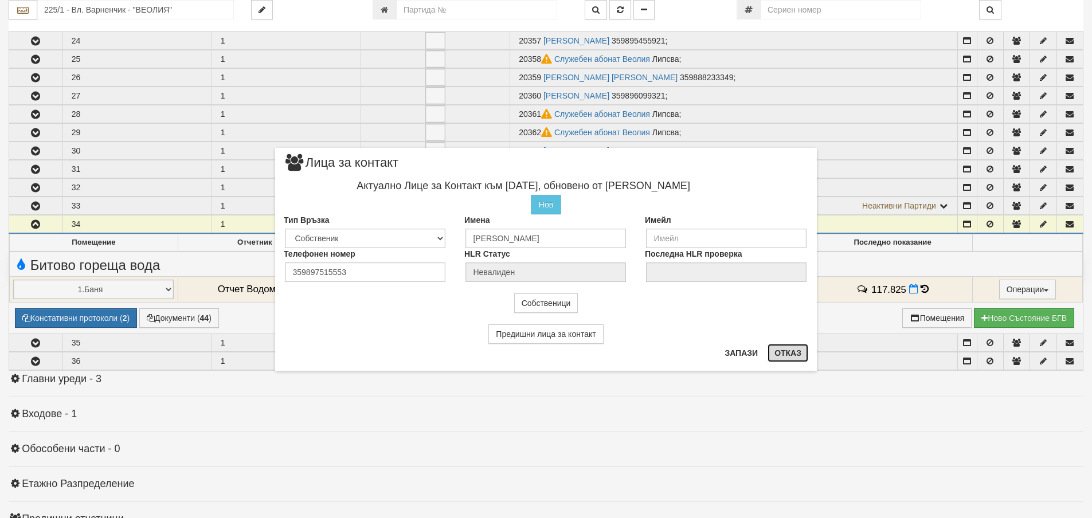
click at [790, 353] on button "Отказ" at bounding box center [787, 353] width 41 height 18
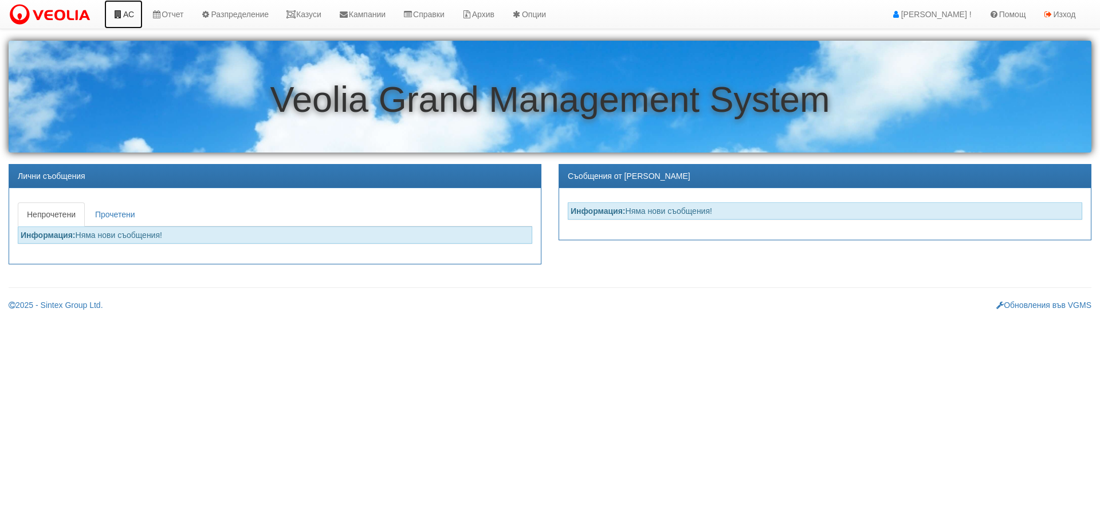
click at [126, 17] on link "АС" at bounding box center [123, 14] width 38 height 29
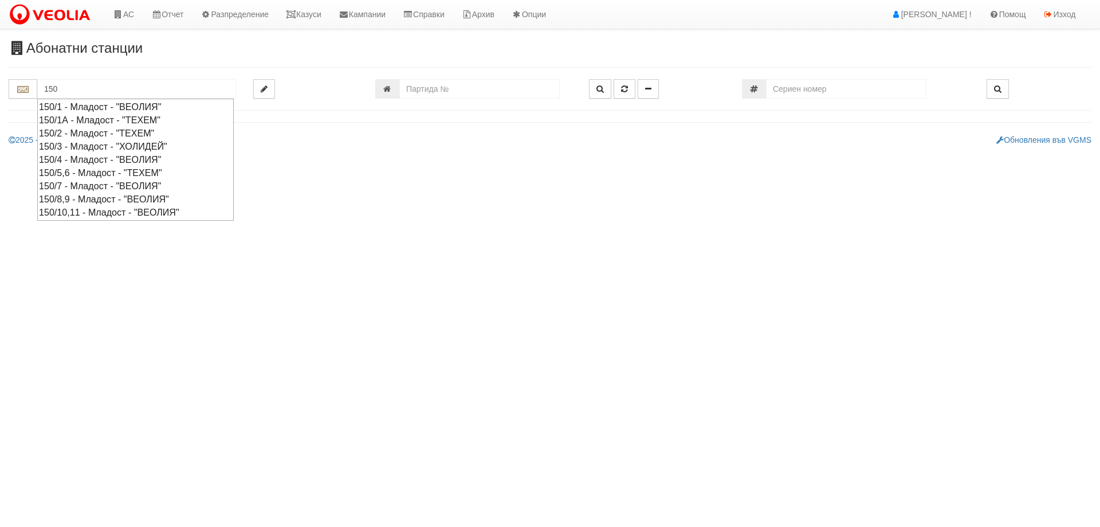
click at [112, 213] on div "150/10,11 - Младост - "ВЕОЛИЯ"" at bounding box center [135, 212] width 193 height 13
type input "150/10,11 - Младост - "ВЕОЛИЯ""
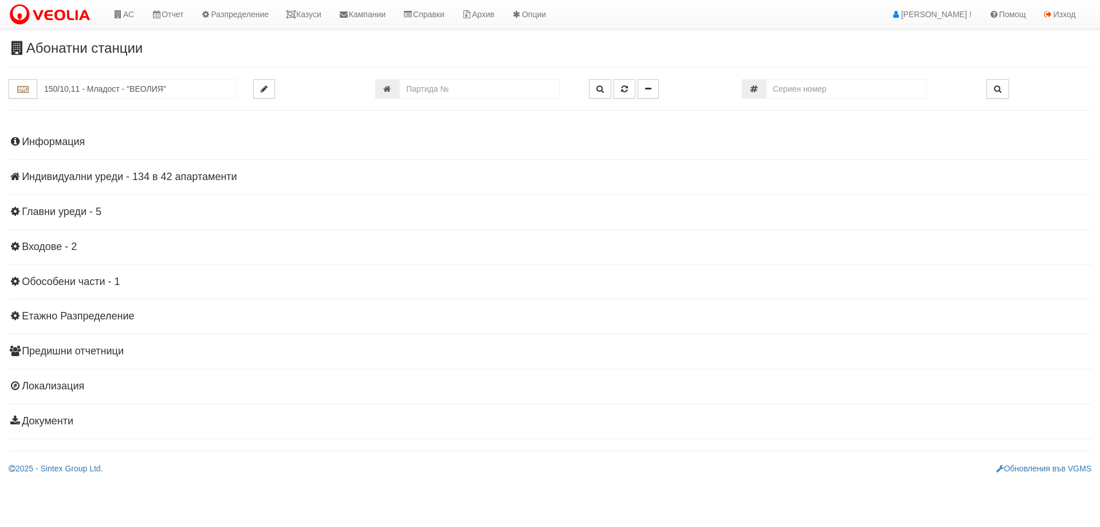
click at [118, 177] on h4 "Индивидуални уреди - 134 в 42 апартаменти" at bounding box center [550, 176] width 1083 height 11
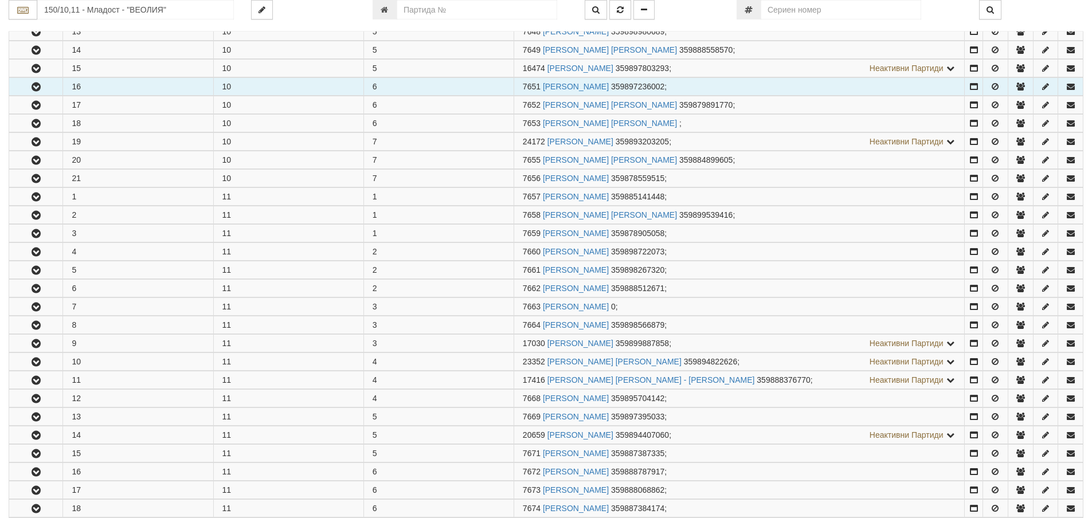
scroll to position [459, 0]
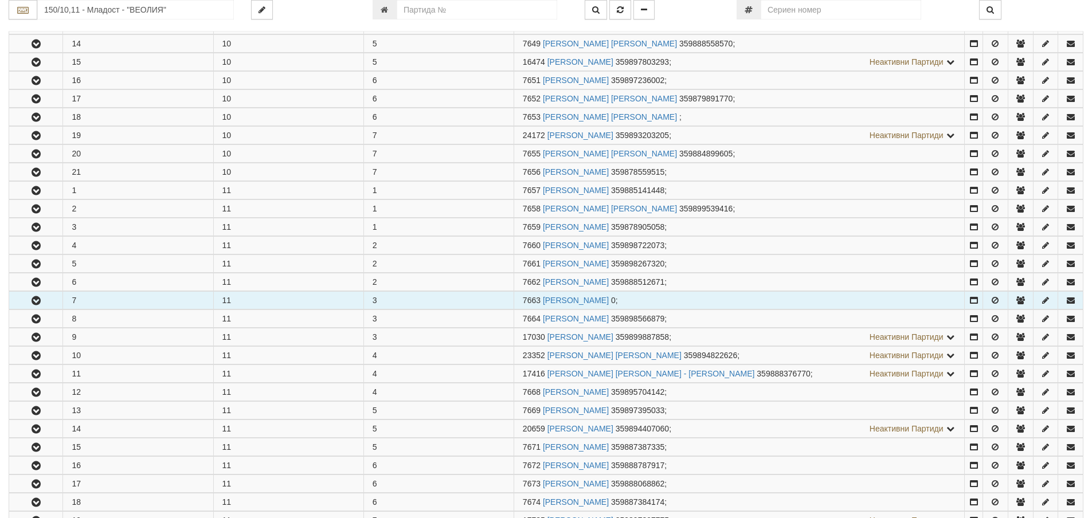
click at [40, 299] on icon "button" at bounding box center [36, 301] width 14 height 8
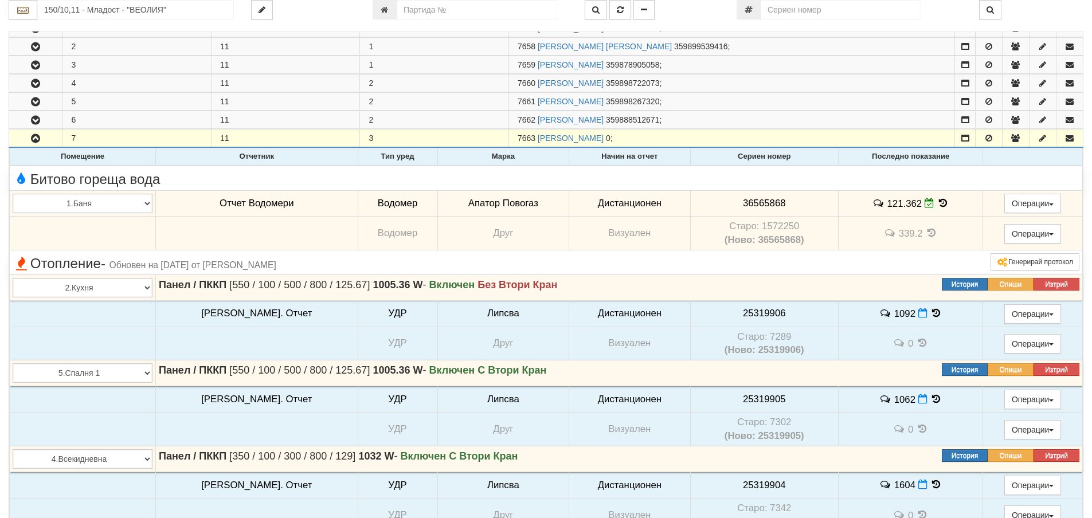
scroll to position [630, 0]
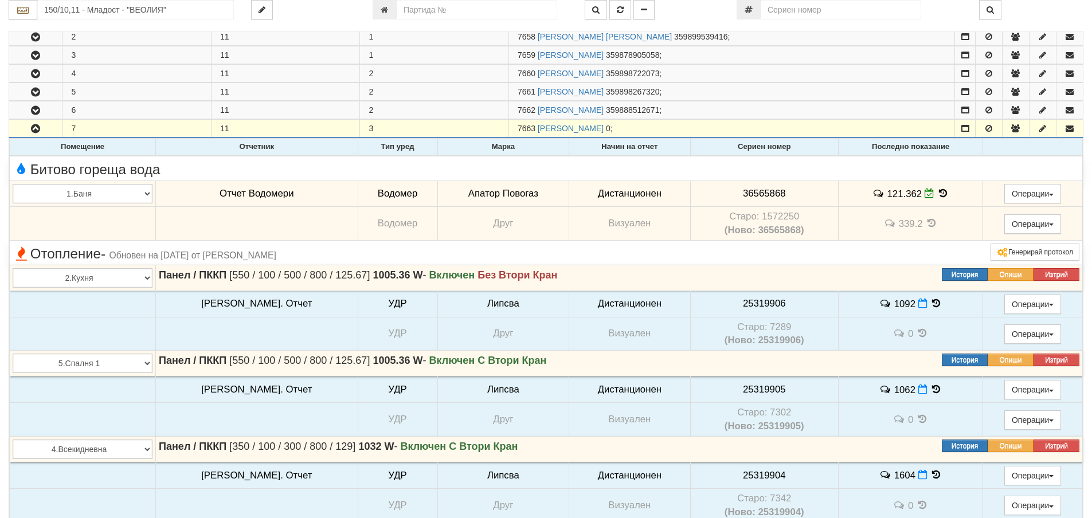
click at [937, 191] on icon at bounding box center [943, 194] width 13 height 10
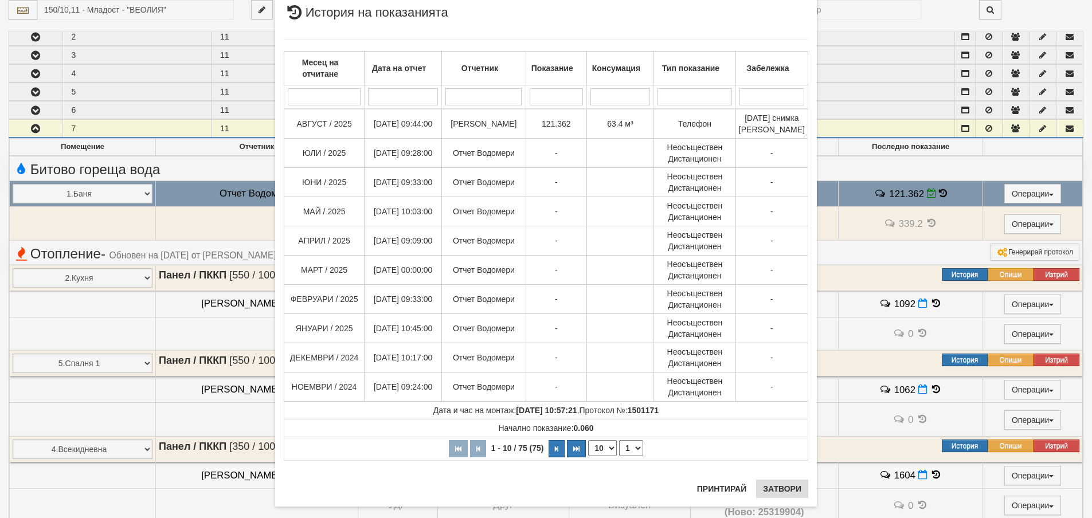
scroll to position [48, 0]
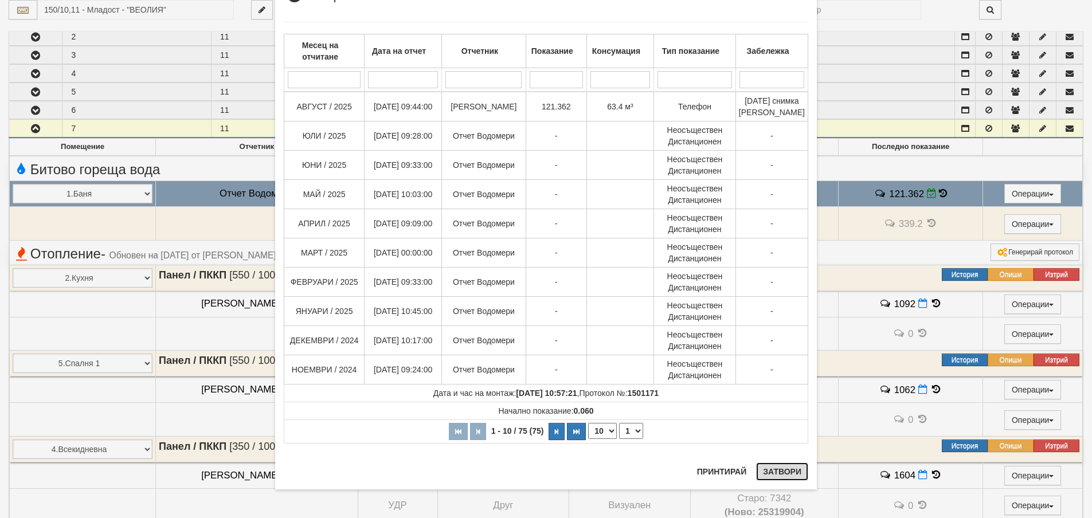
click at [771, 476] on button "Затвори" at bounding box center [782, 472] width 52 height 18
